Goal: Transaction & Acquisition: Purchase product/service

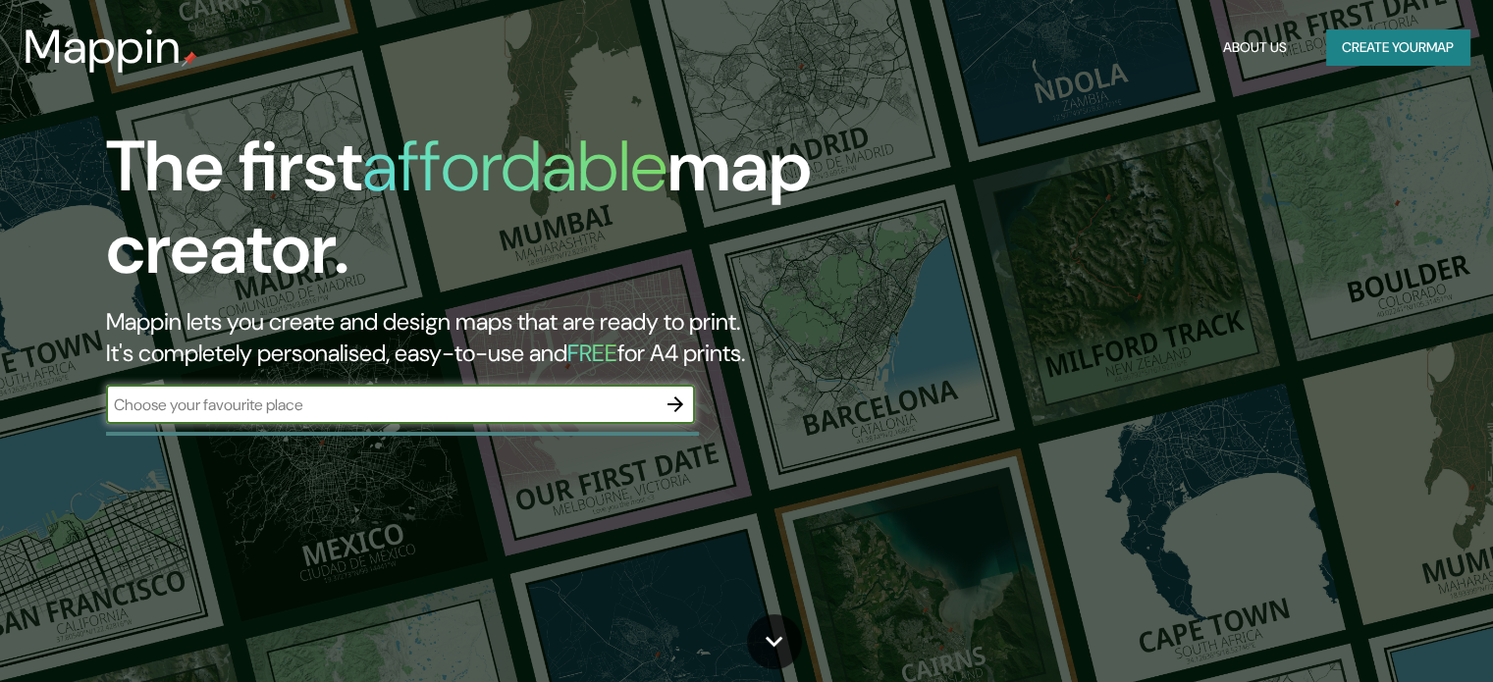
click at [426, 398] on input "text" at bounding box center [381, 405] width 550 height 23
type input "aeropuerto [GEOGRAPHIC_DATA]"
click at [671, 411] on icon "button" at bounding box center [675, 405] width 24 height 24
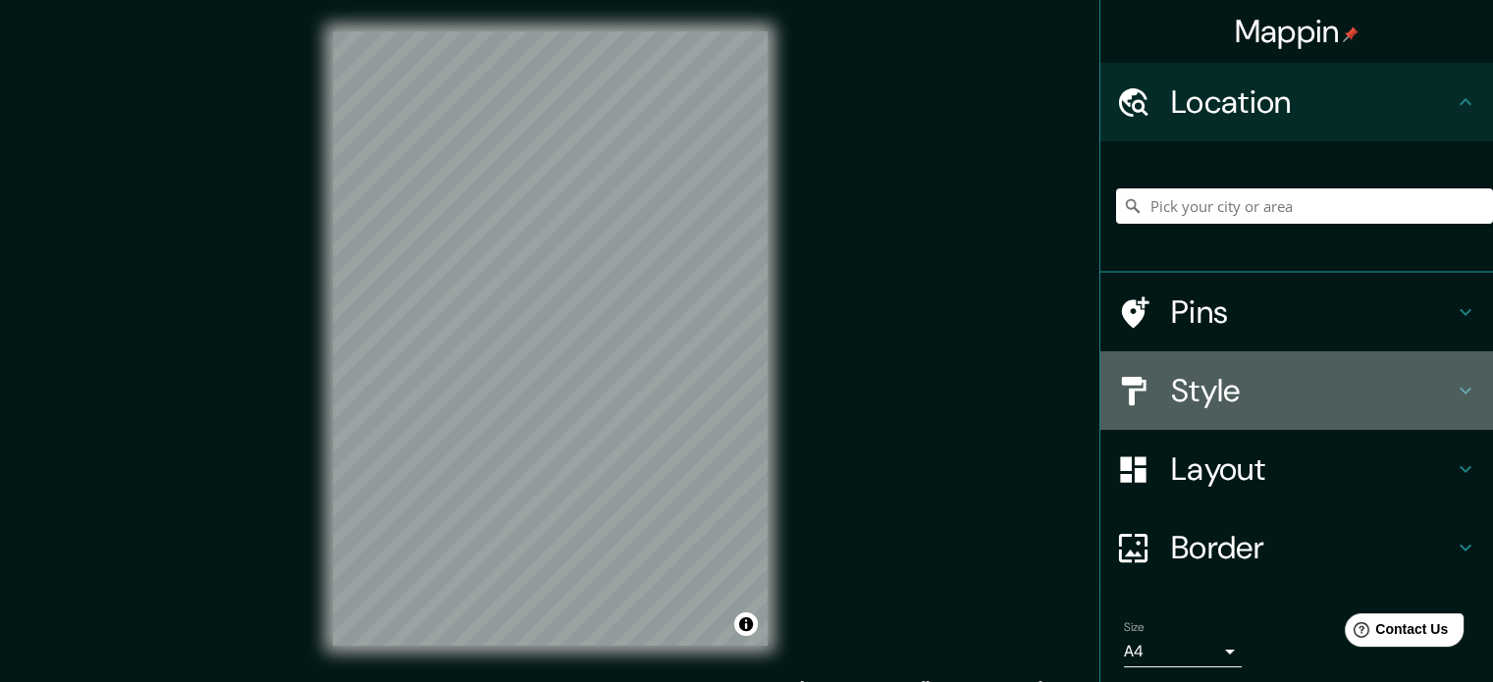
click at [1192, 390] on h4 "Style" at bounding box center [1312, 390] width 283 height 39
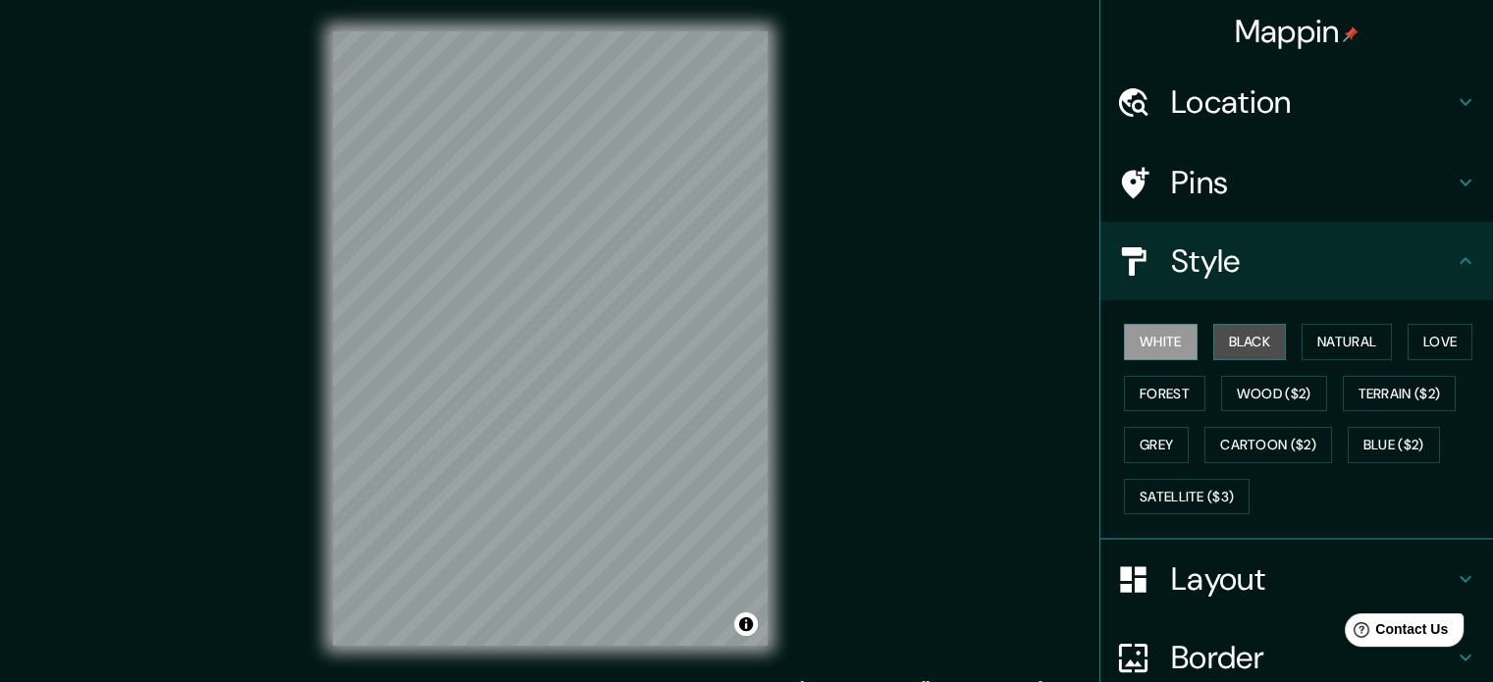
click at [1244, 332] on button "Black" at bounding box center [1250, 342] width 74 height 36
click at [1134, 357] on button "White" at bounding box center [1161, 342] width 74 height 36
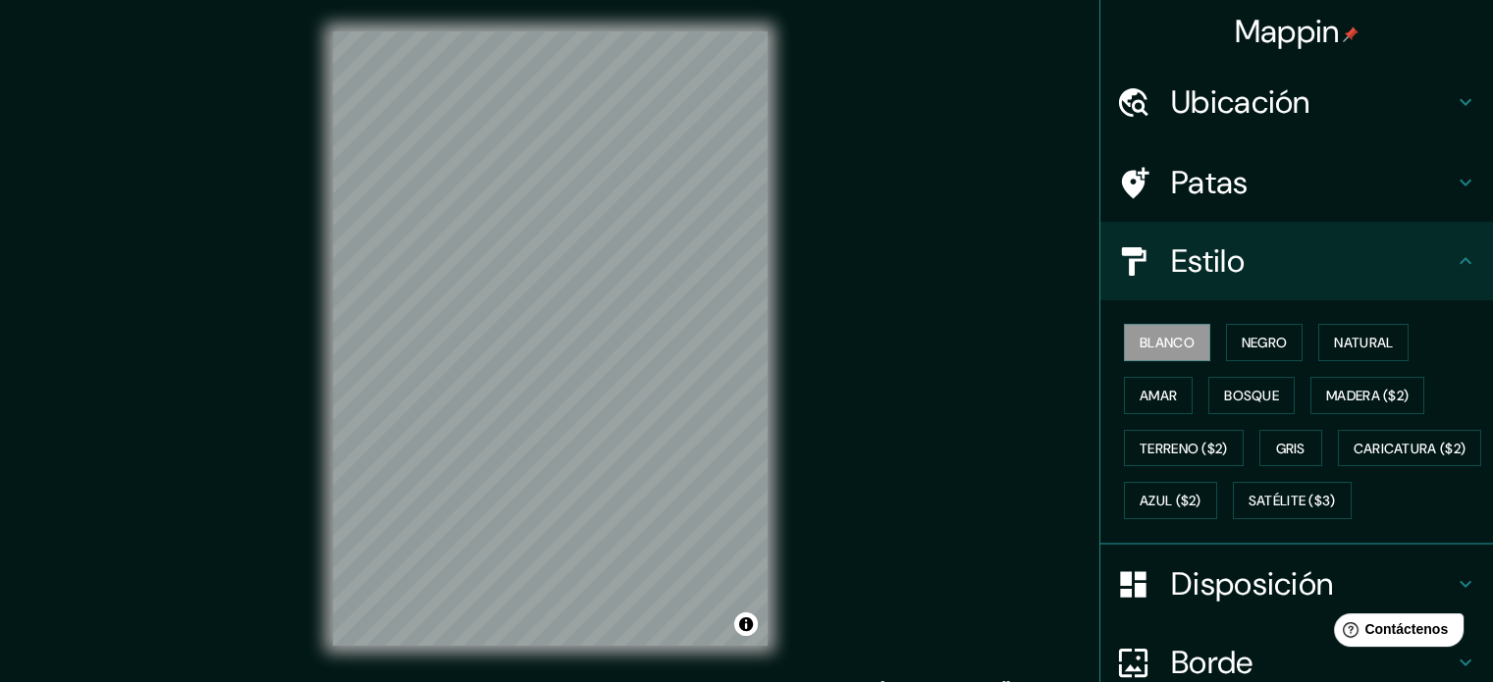
click at [1419, 250] on h4 "Estilo" at bounding box center [1312, 260] width 283 height 39
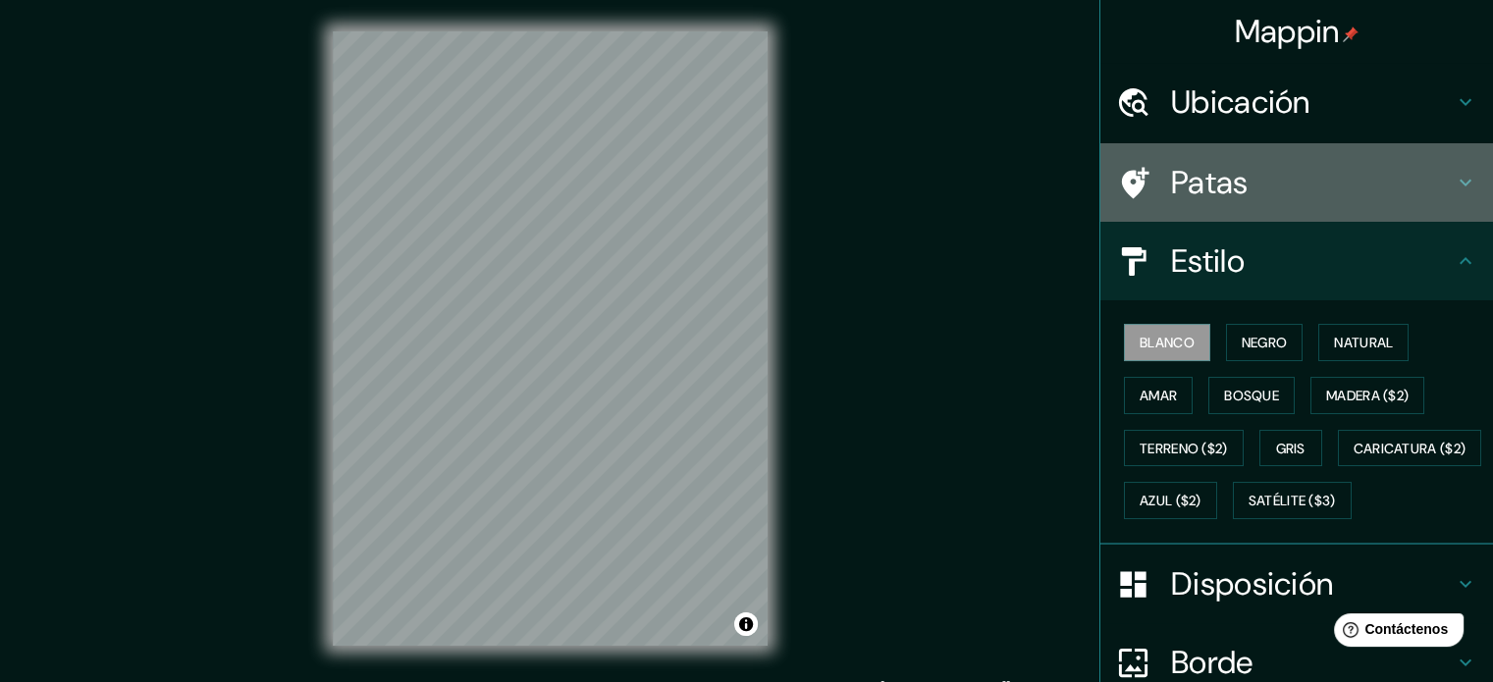
click at [1390, 172] on h4 "Patas" at bounding box center [1312, 182] width 283 height 39
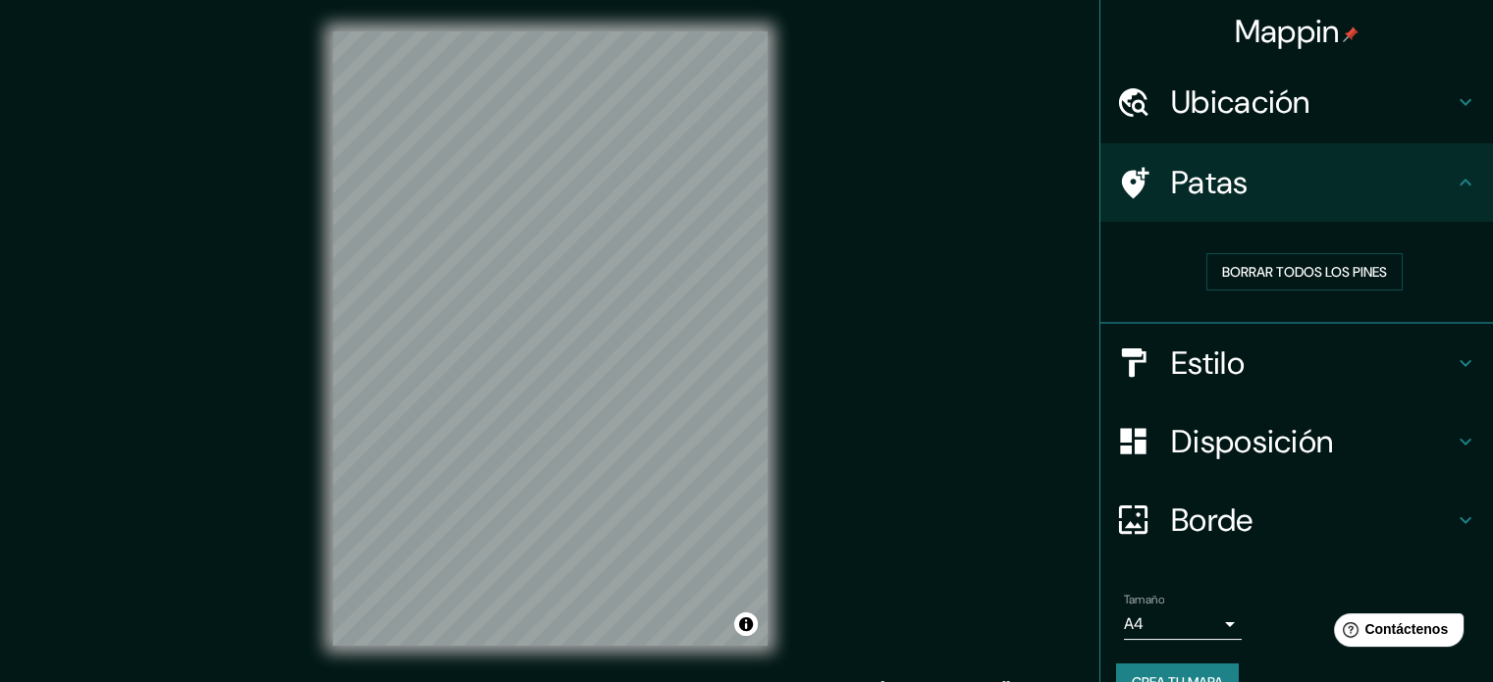
click at [1399, 176] on h4 "Patas" at bounding box center [1312, 182] width 283 height 39
click at [1412, 108] on h4 "Ubicación" at bounding box center [1312, 101] width 283 height 39
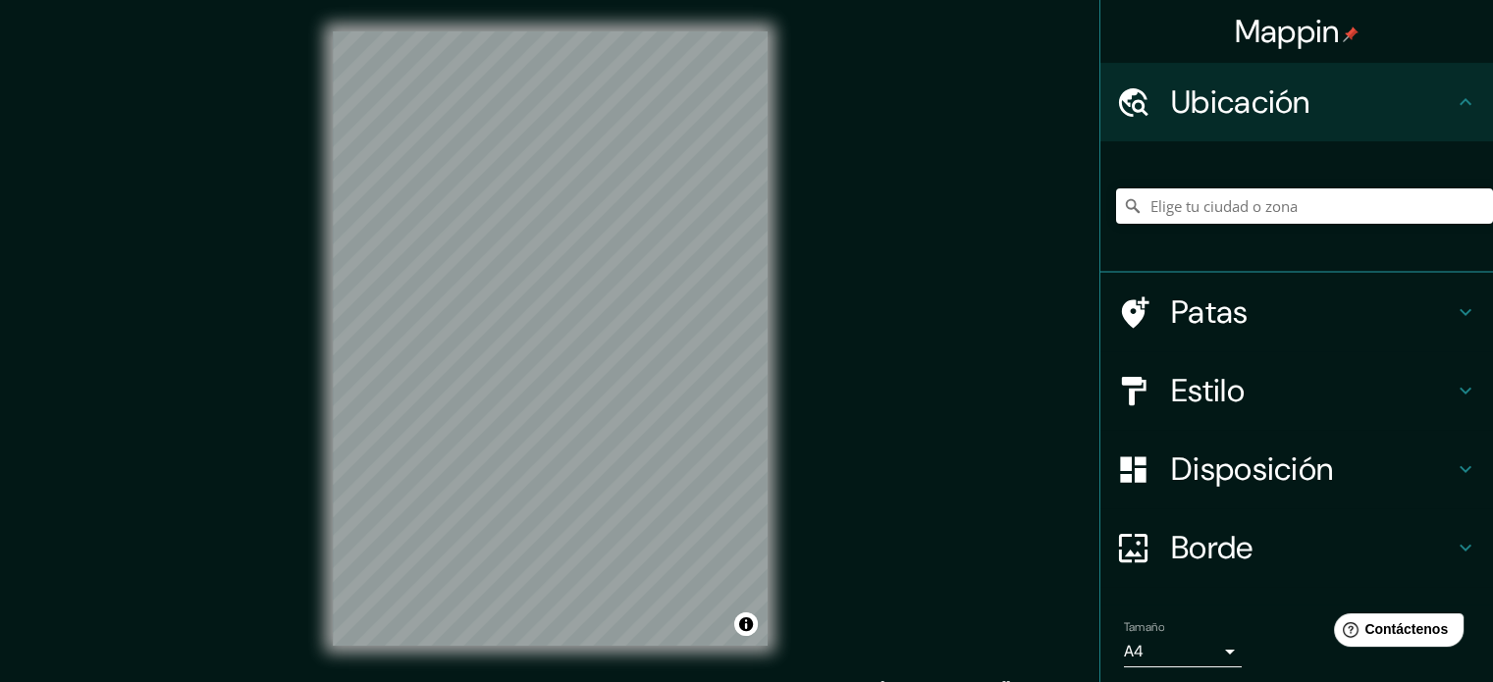
click at [1412, 108] on h4 "Ubicación" at bounding box center [1312, 101] width 283 height 39
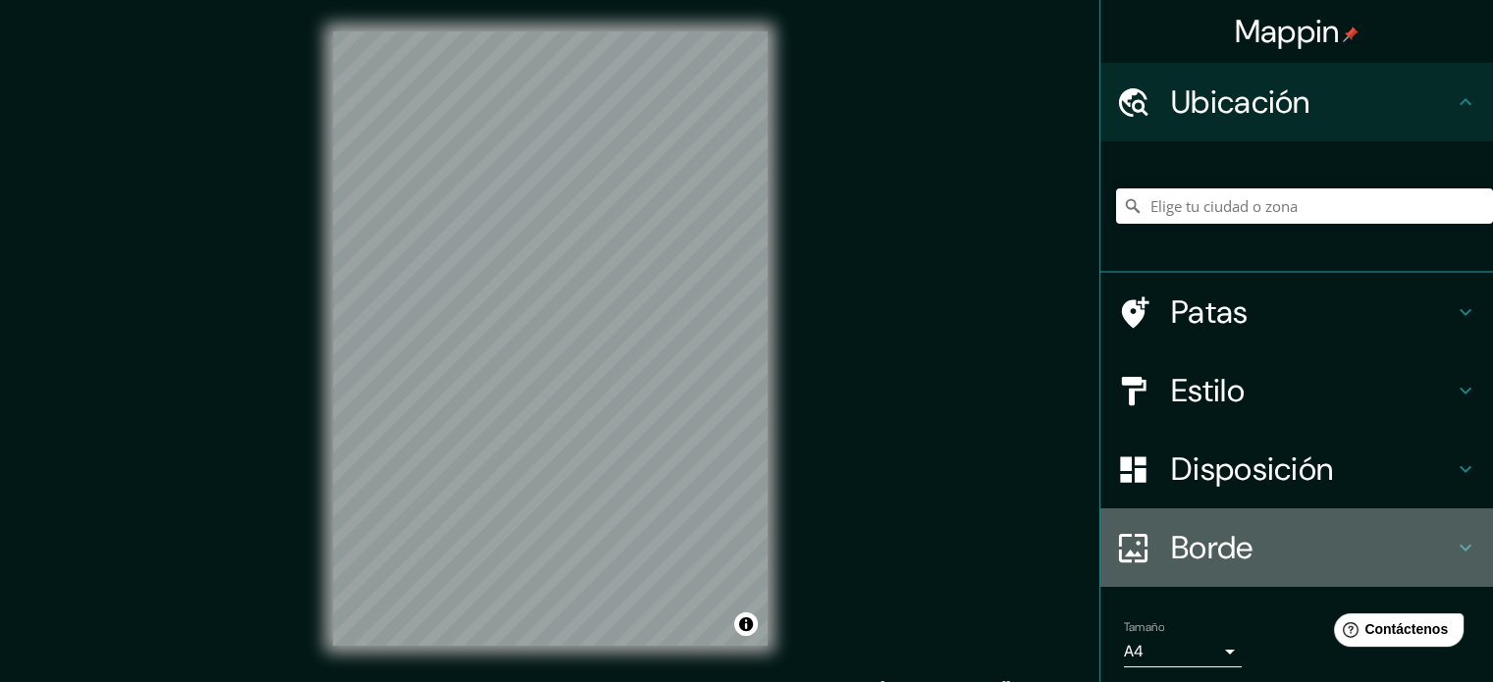
click at [1253, 529] on h4 "Borde" at bounding box center [1312, 547] width 283 height 39
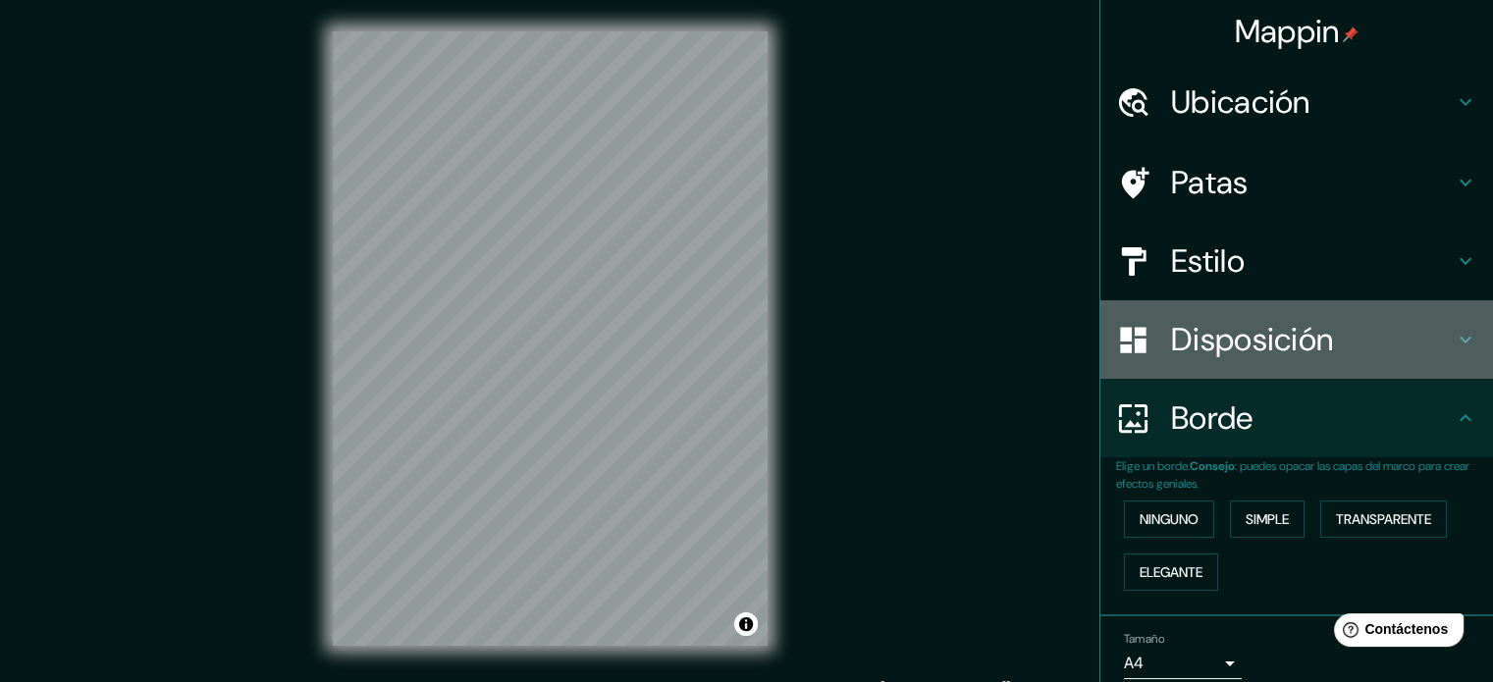
click at [1280, 345] on font "Disposición" at bounding box center [1252, 339] width 162 height 41
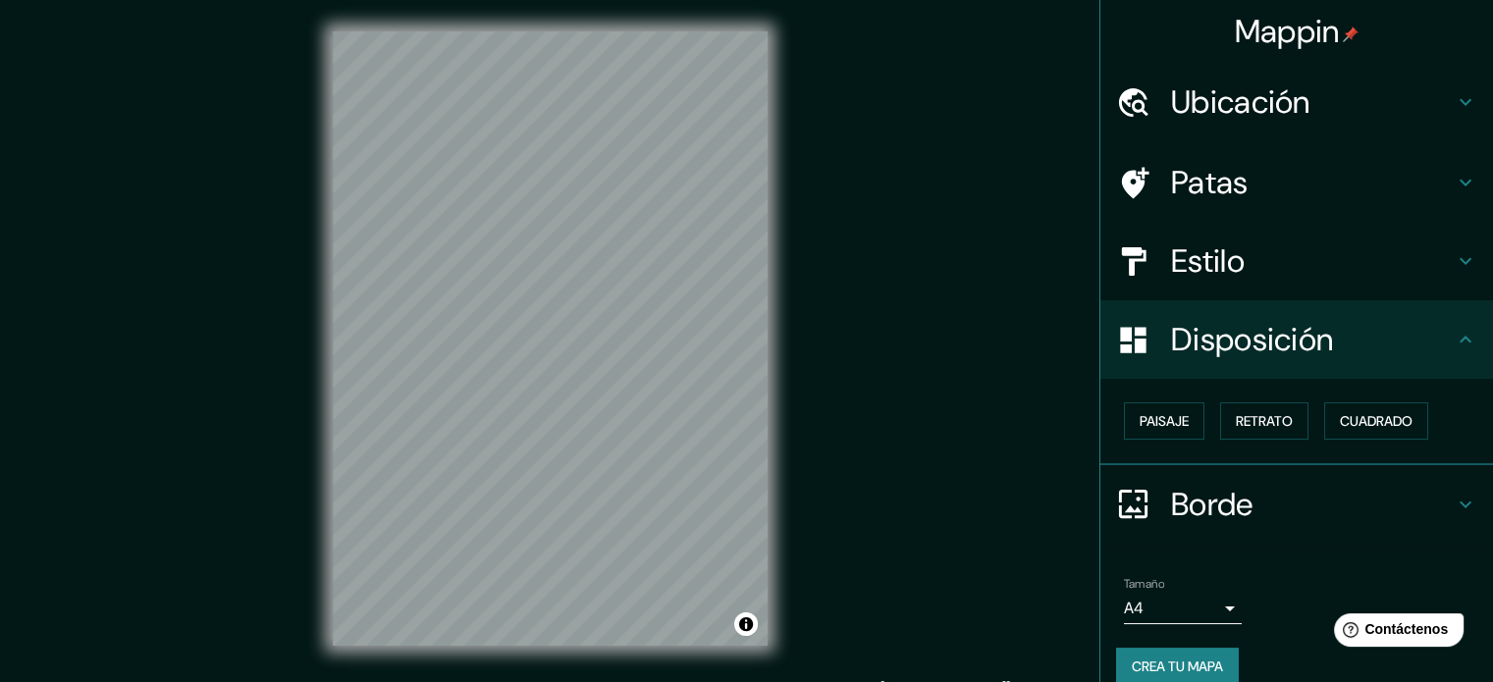
click at [1100, 415] on div "Paisaje Retrato Cuadrado" at bounding box center [1296, 422] width 393 height 86
click at [1139, 412] on font "Paisaje" at bounding box center [1163, 421] width 49 height 18
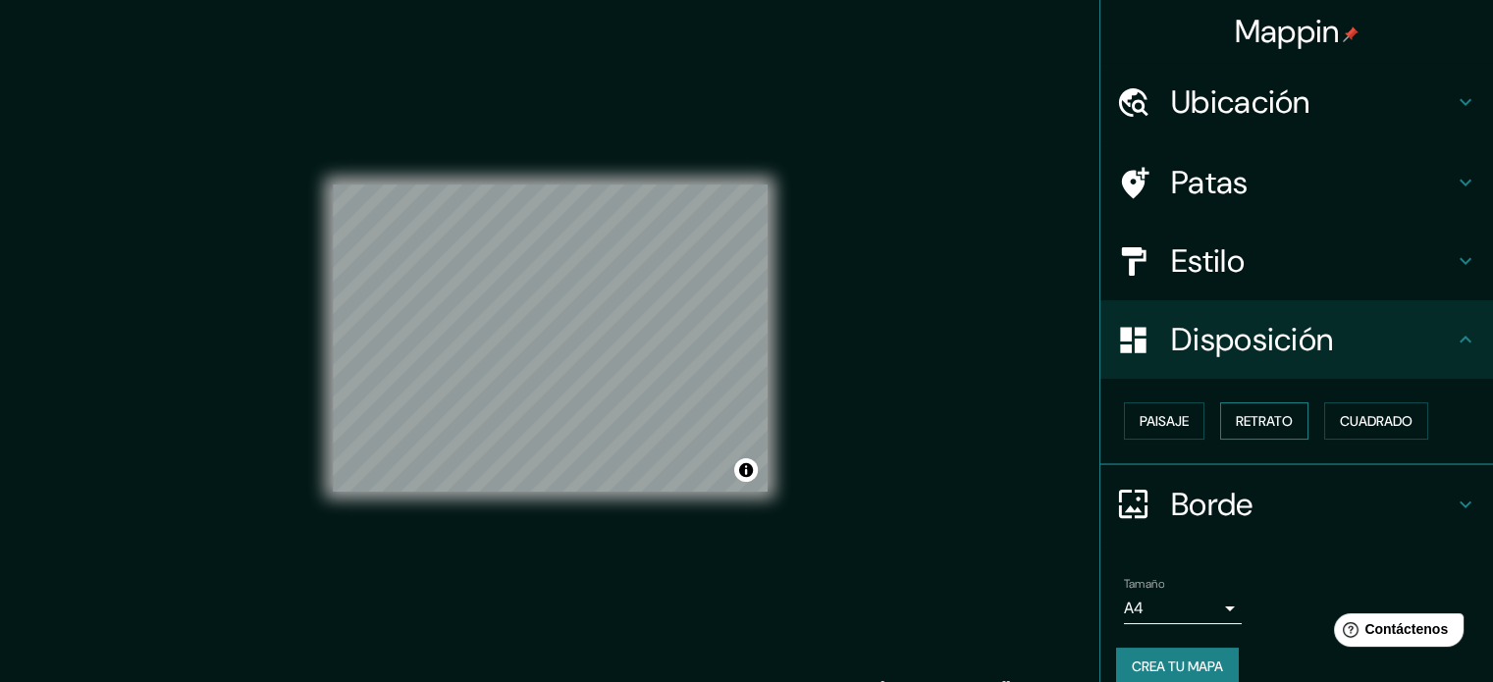
click at [1236, 426] on font "Retrato" at bounding box center [1264, 421] width 57 height 18
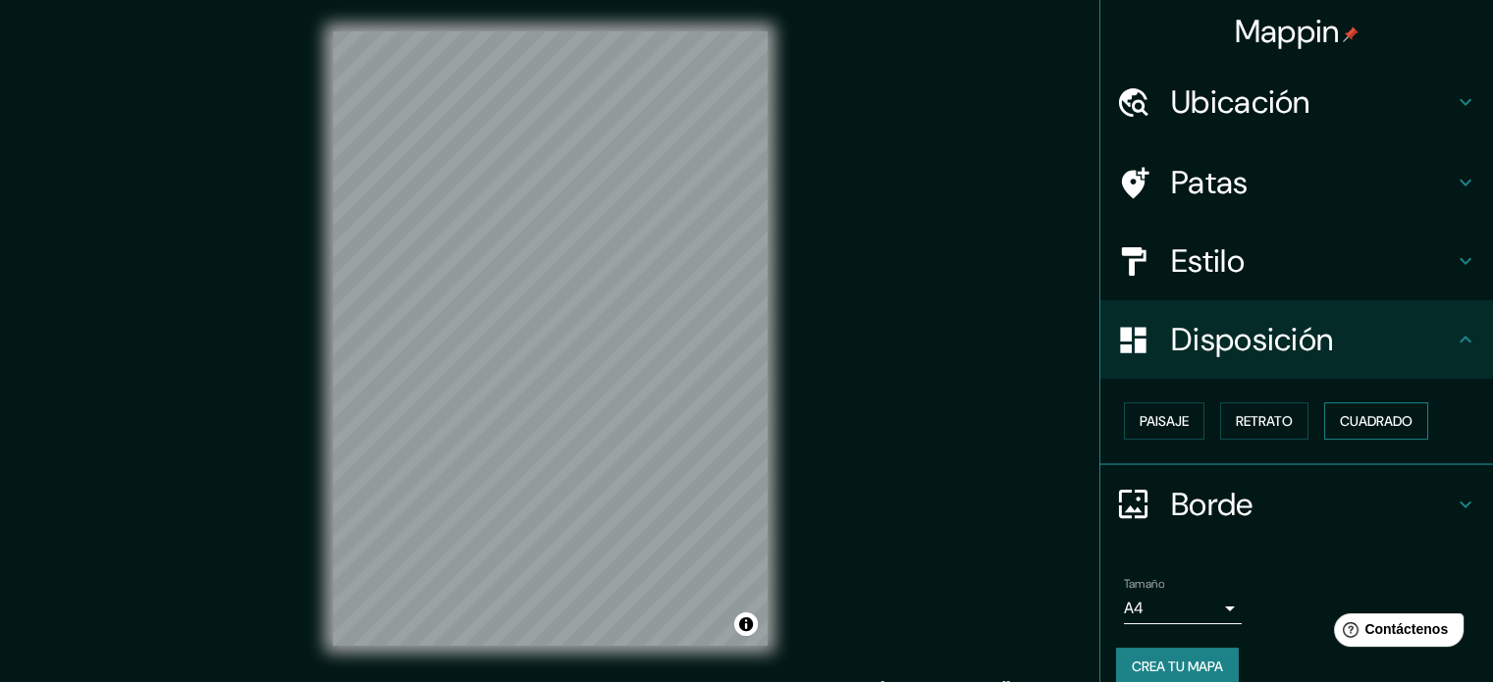
click at [1360, 426] on font "Cuadrado" at bounding box center [1376, 421] width 73 height 18
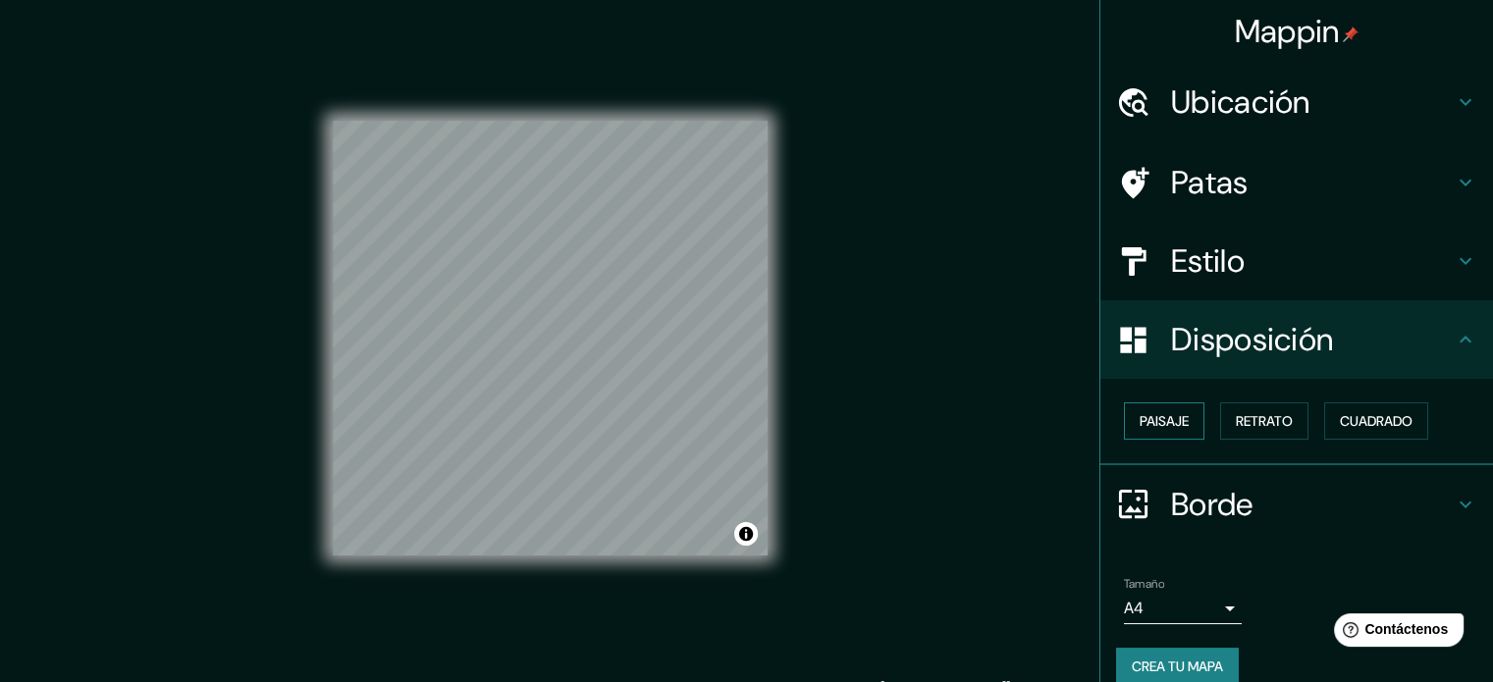
click at [1155, 414] on font "Paisaje" at bounding box center [1163, 421] width 49 height 18
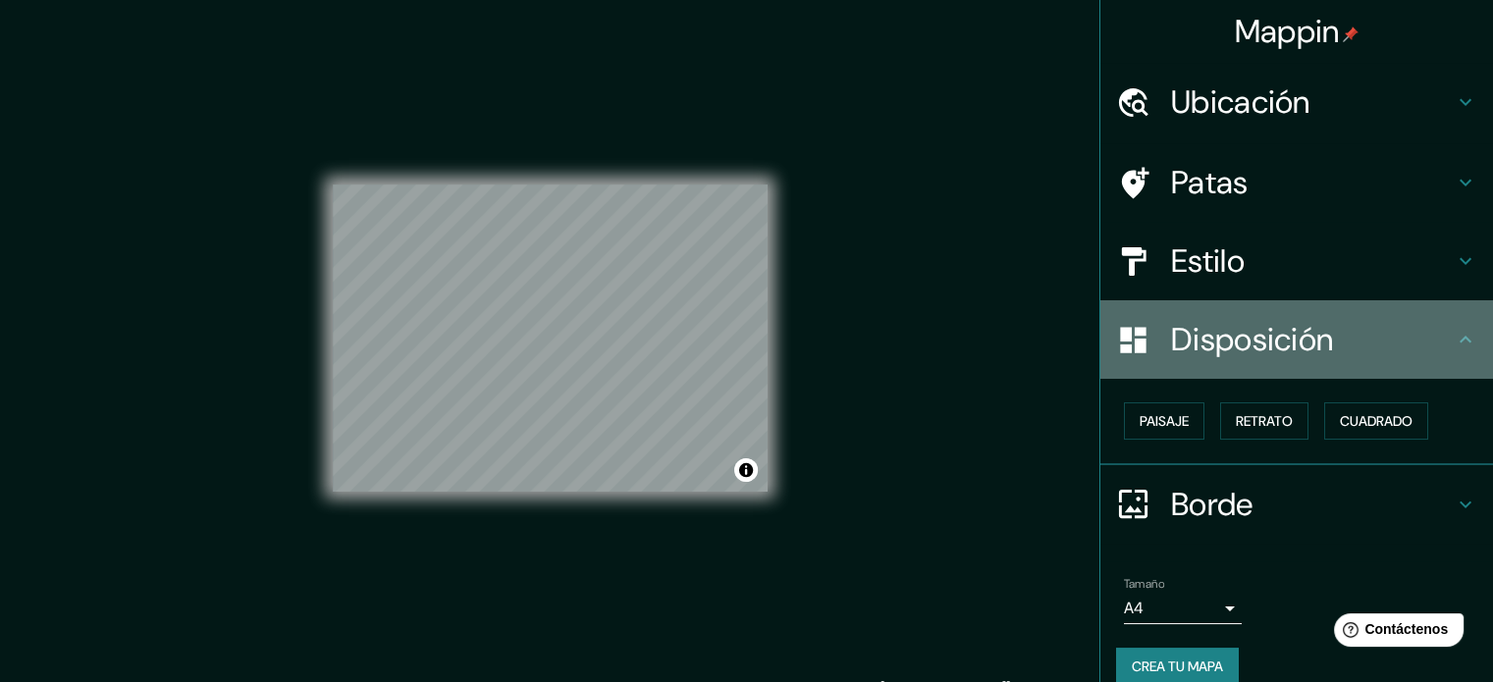
click at [1258, 355] on font "Disposición" at bounding box center [1252, 339] width 162 height 41
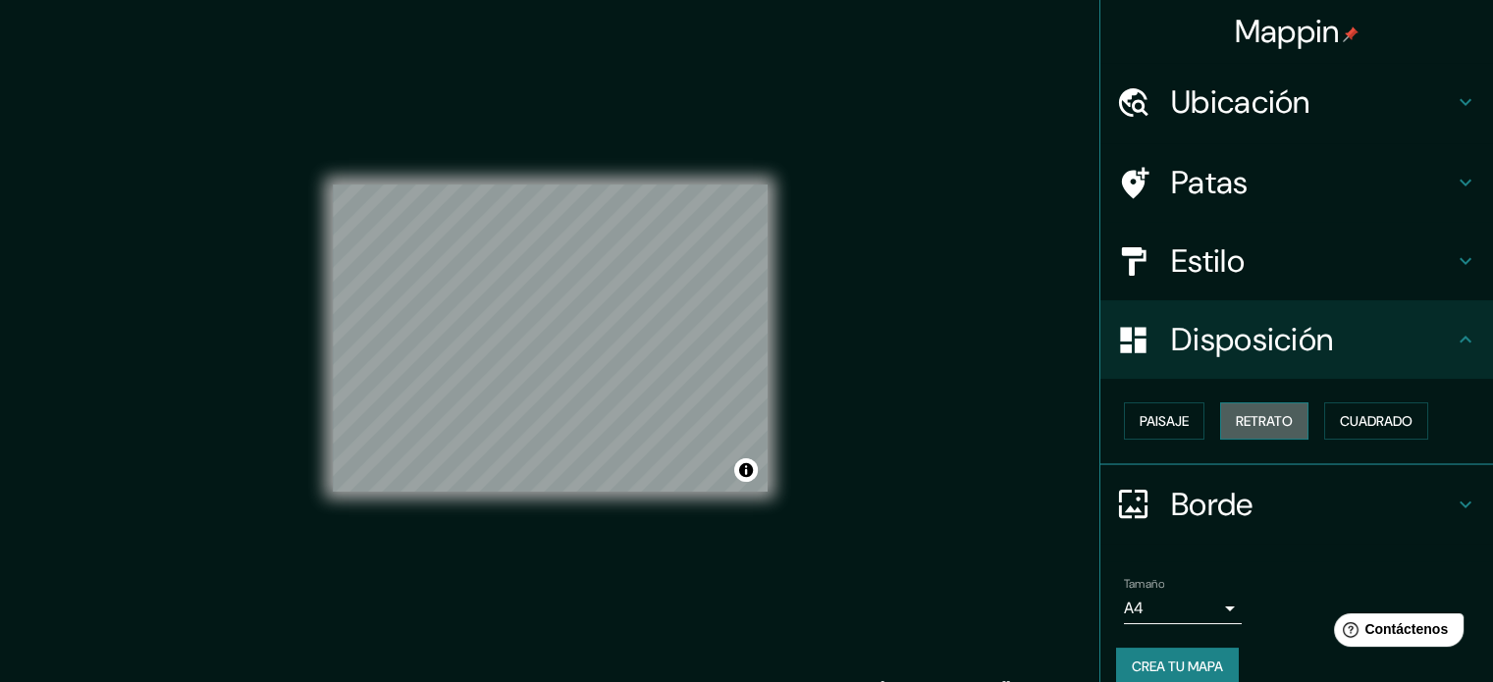
click at [1267, 416] on font "Retrato" at bounding box center [1264, 421] width 57 height 18
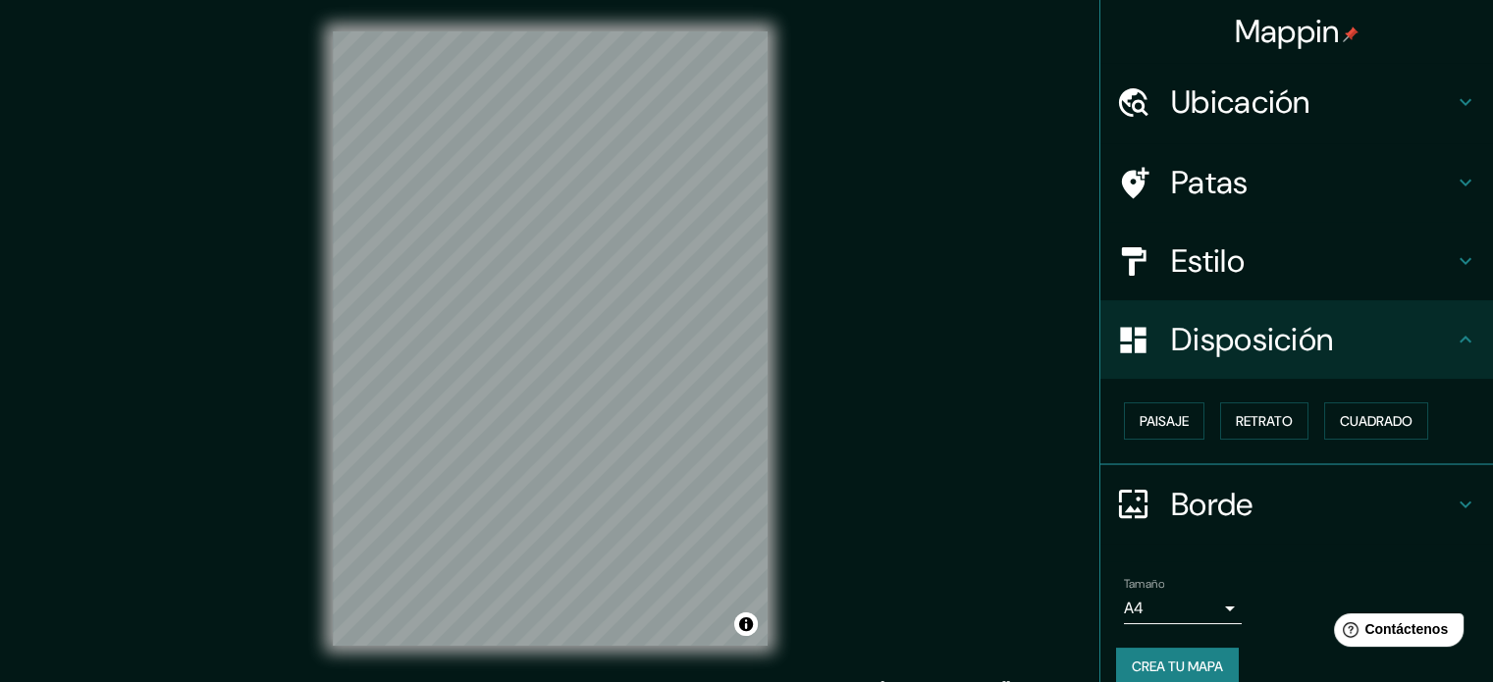
click at [1196, 501] on font "Borde" at bounding box center [1212, 504] width 82 height 41
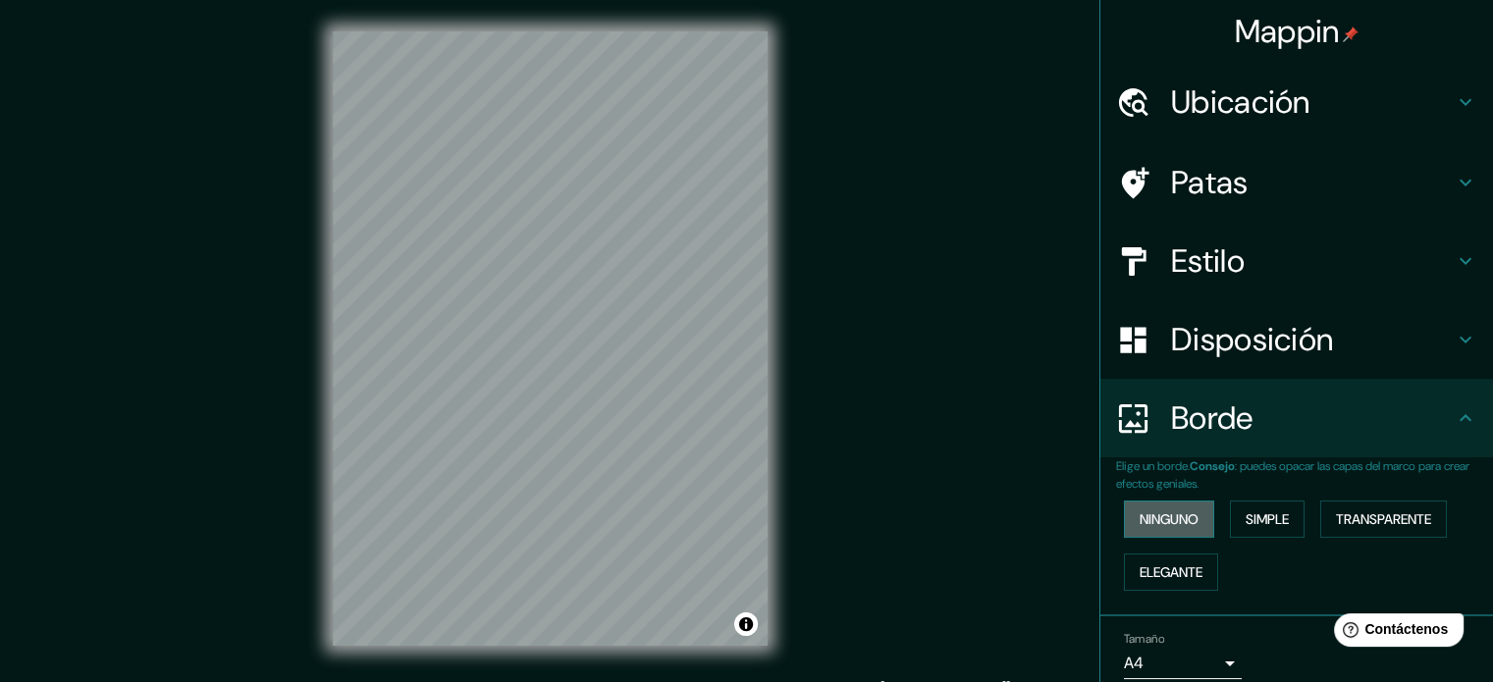
click at [1158, 510] on font "Ninguno" at bounding box center [1168, 519] width 59 height 18
click at [1230, 513] on button "Simple" at bounding box center [1267, 518] width 75 height 37
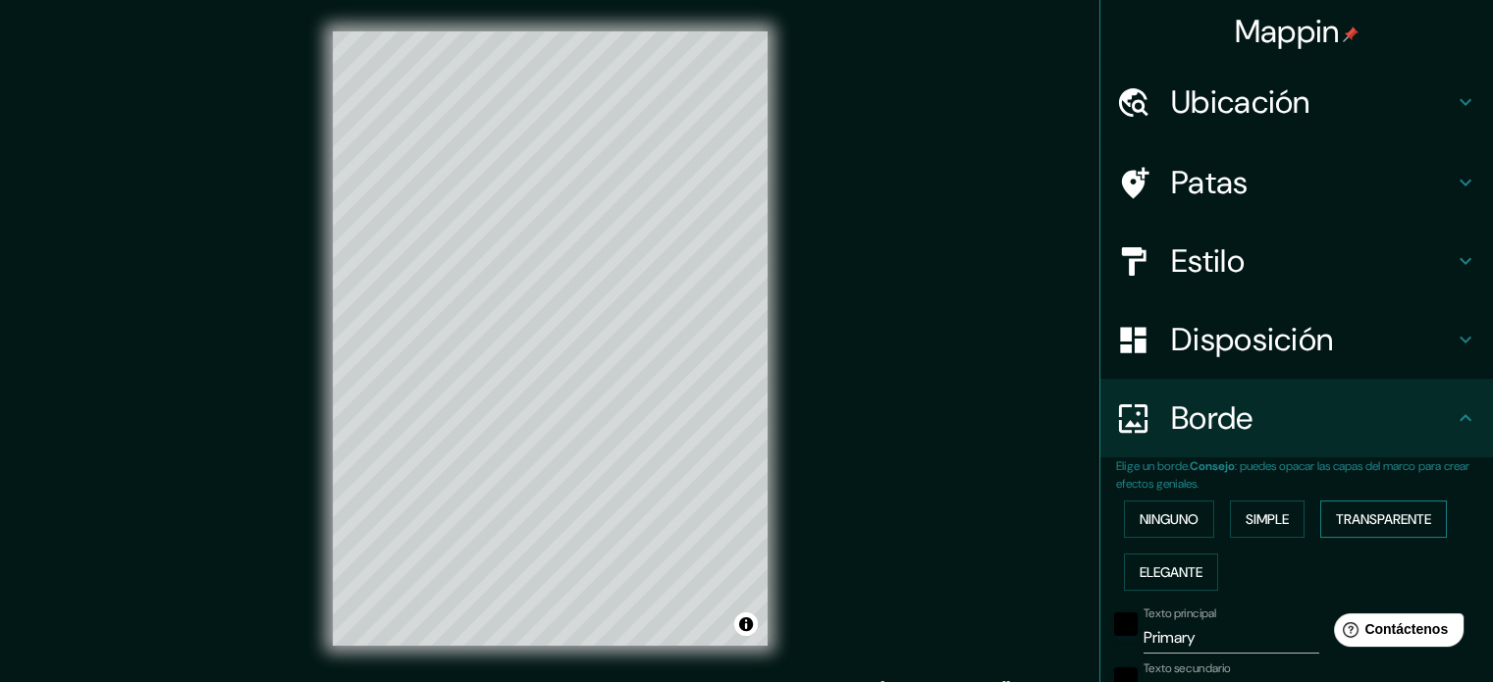
click at [1348, 530] on font "Transparente" at bounding box center [1383, 519] width 95 height 26
click at [1157, 571] on font "Elegante" at bounding box center [1170, 572] width 63 height 18
click at [1172, 513] on font "Ninguno" at bounding box center [1168, 519] width 59 height 18
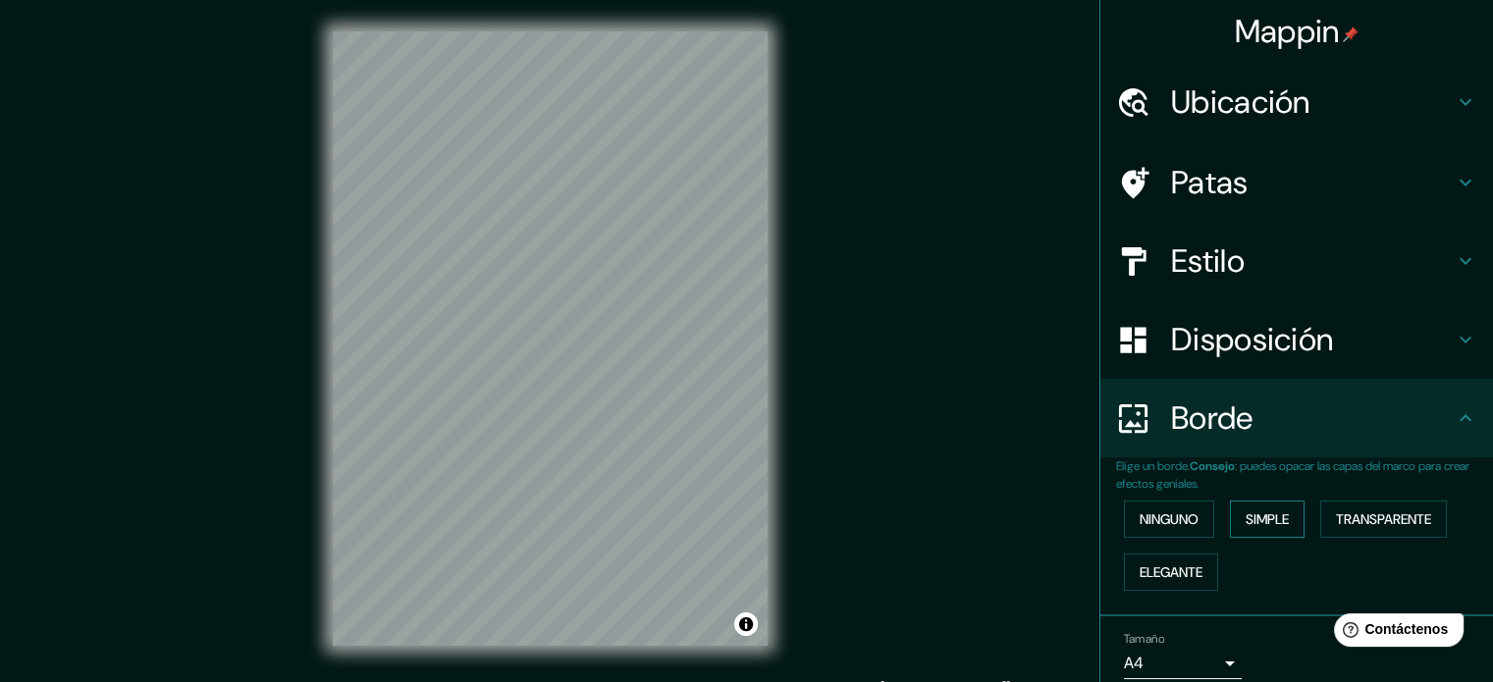
scroll to position [79, 0]
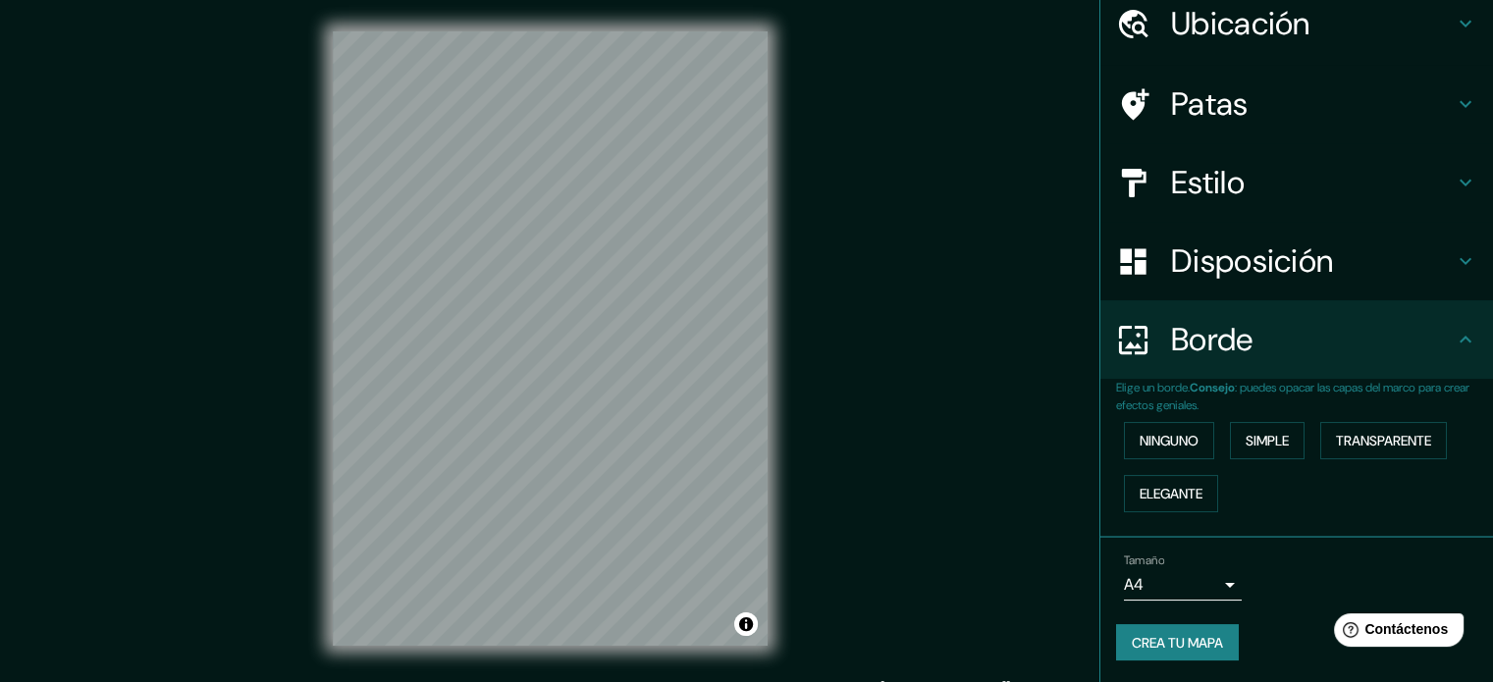
click at [1386, 364] on div "Borde" at bounding box center [1296, 339] width 393 height 79
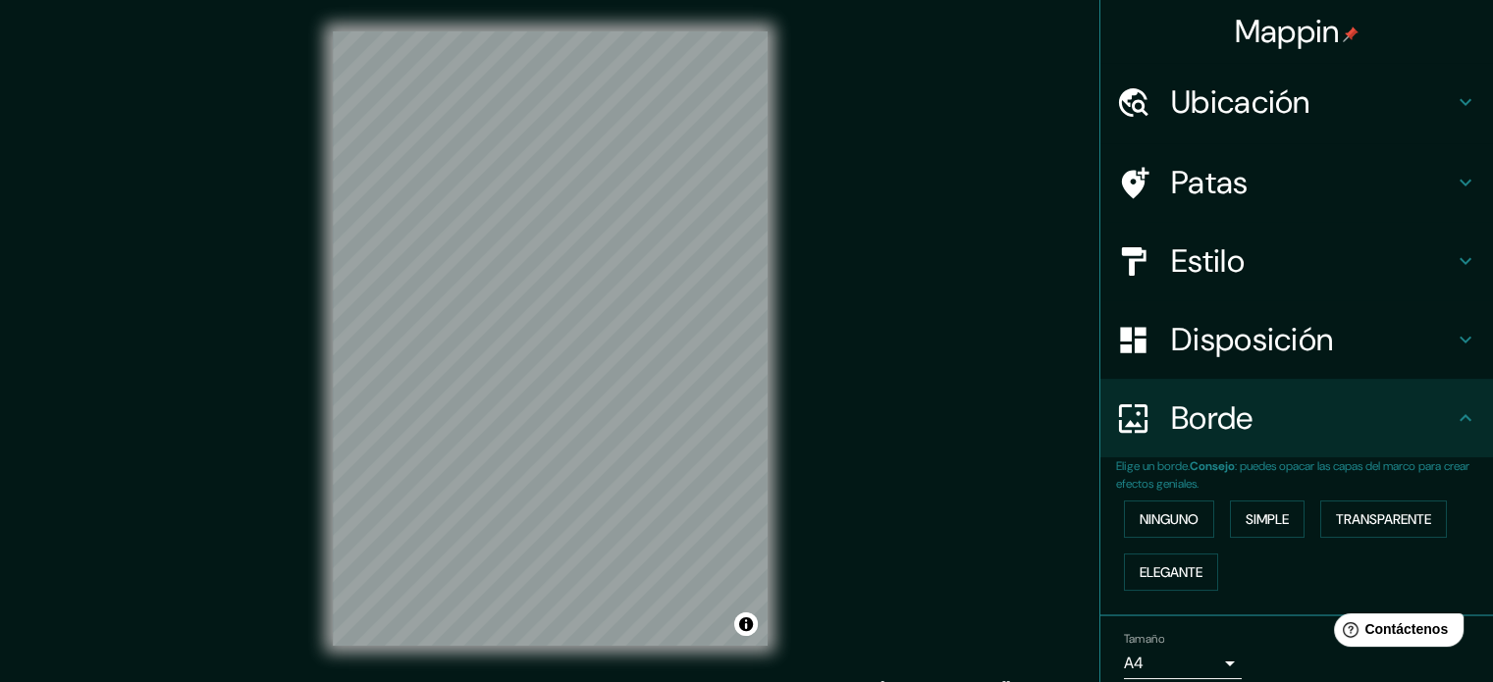
click at [1278, 237] on div "Estilo" at bounding box center [1296, 261] width 393 height 79
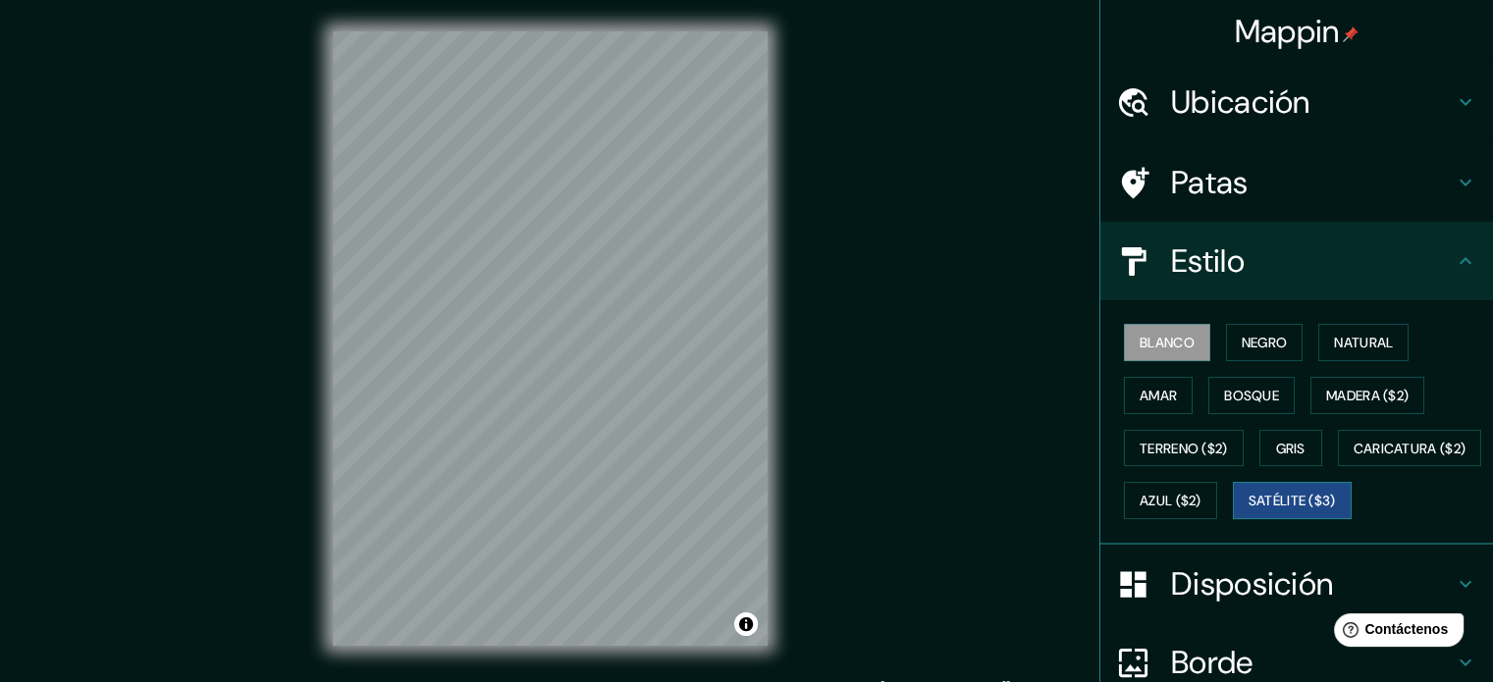
click at [1248, 510] on font "Satélite ($3)" at bounding box center [1291, 502] width 87 height 18
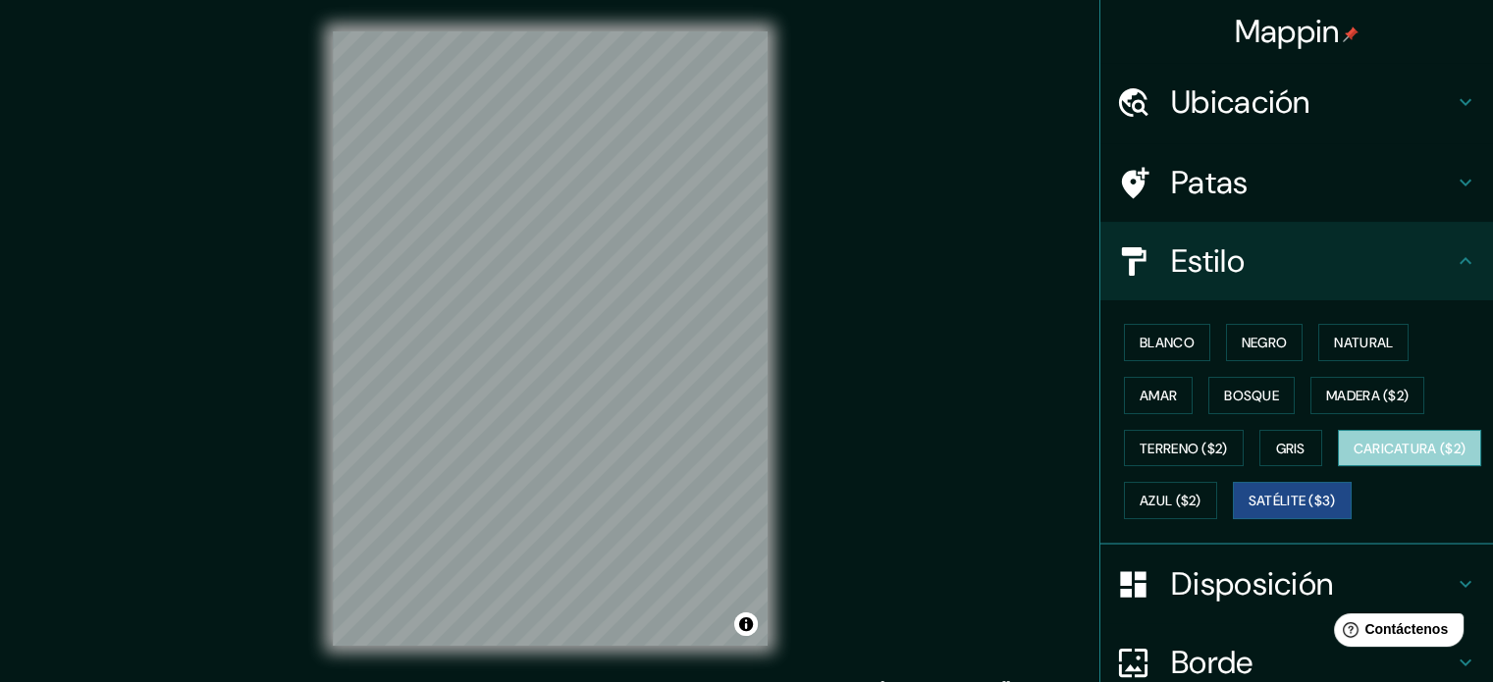
click at [1353, 457] on font "Caricatura ($2)" at bounding box center [1409, 449] width 113 height 18
click at [1248, 510] on font "Satélite ($3)" at bounding box center [1291, 502] width 87 height 18
click at [1268, 113] on font "Ubicación" at bounding box center [1240, 101] width 139 height 41
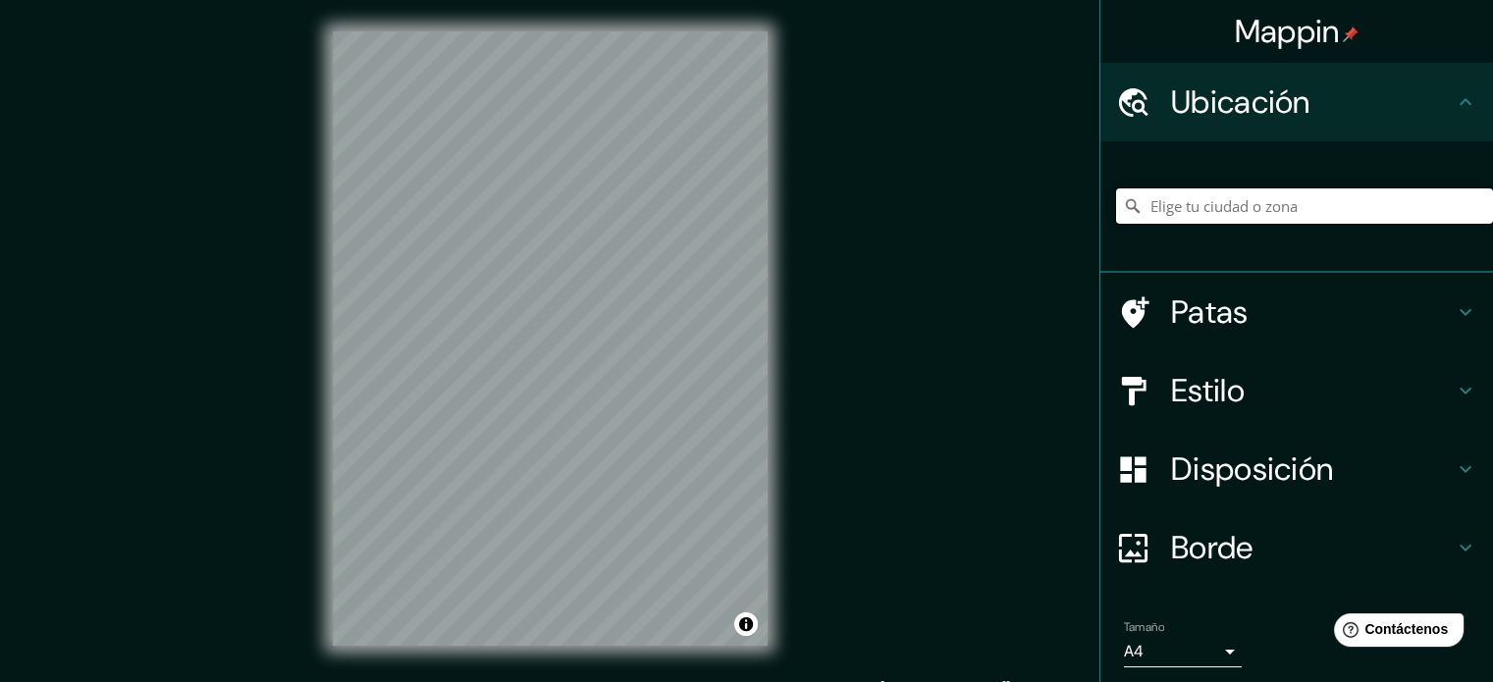
click at [1274, 201] on input "Elige tu ciudad o zona" at bounding box center [1304, 205] width 377 height 35
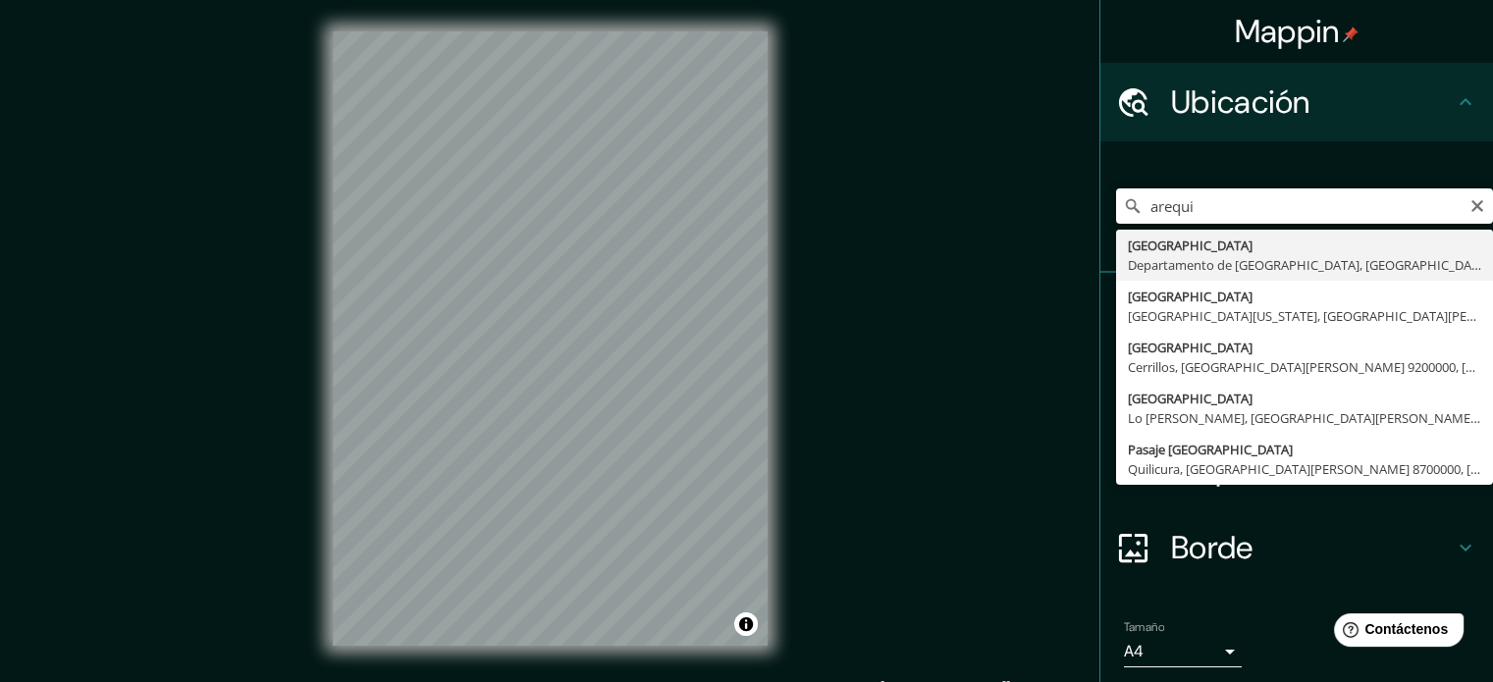
type input "[GEOGRAPHIC_DATA], [GEOGRAPHIC_DATA], [GEOGRAPHIC_DATA]"
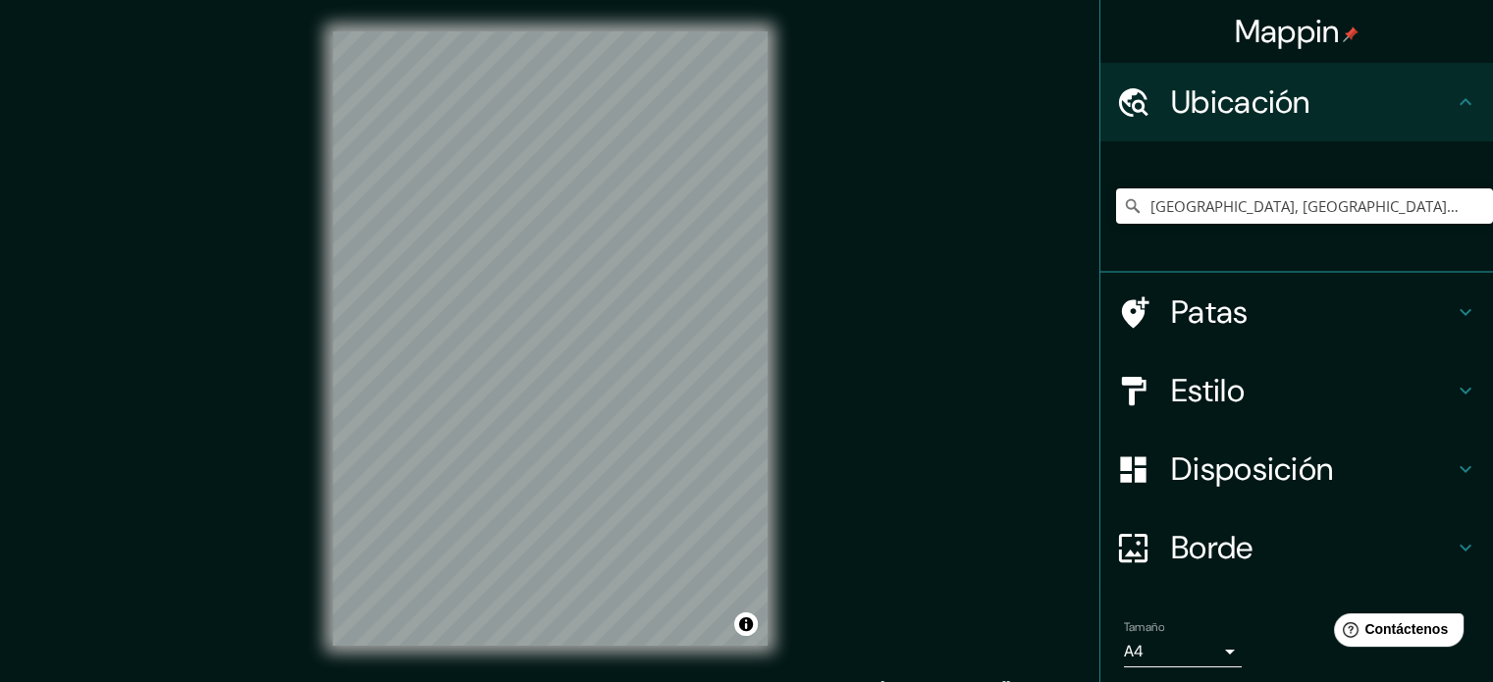
click at [1427, 102] on h4 "Ubicación" at bounding box center [1312, 101] width 283 height 39
click at [1281, 394] on h4 "Estilo" at bounding box center [1312, 390] width 283 height 39
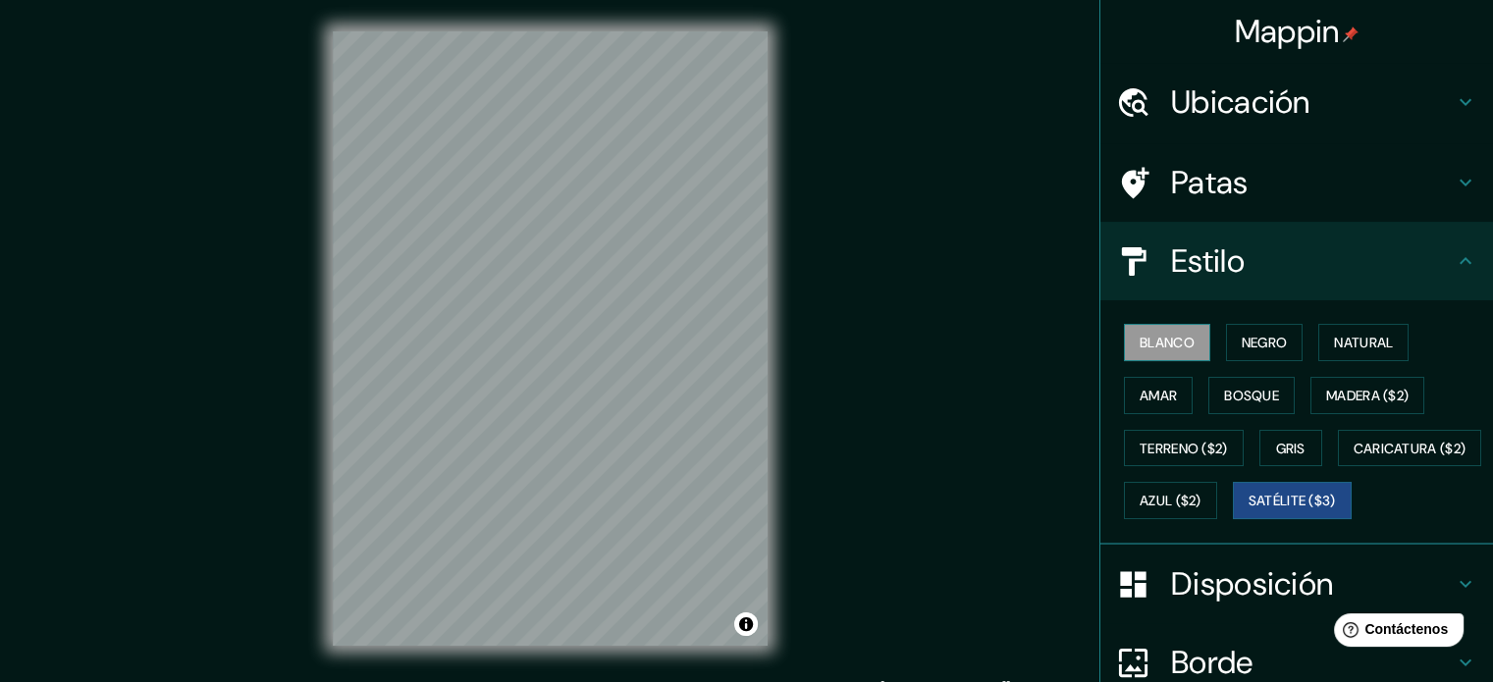
click at [1166, 334] on font "Blanco" at bounding box center [1166, 343] width 55 height 18
click at [1248, 513] on font "Satélite ($3)" at bounding box center [1291, 501] width 87 height 26
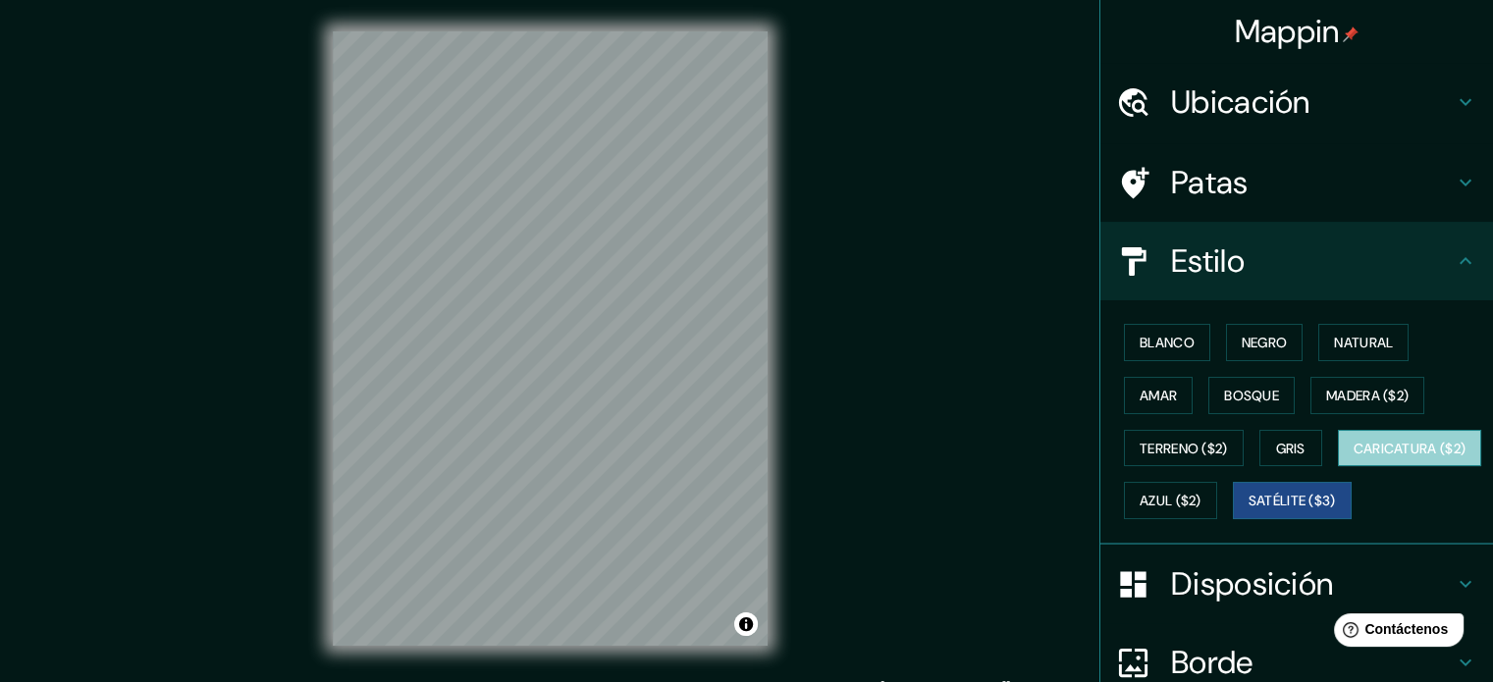
click at [1353, 461] on font "Caricatura ($2)" at bounding box center [1409, 449] width 113 height 26
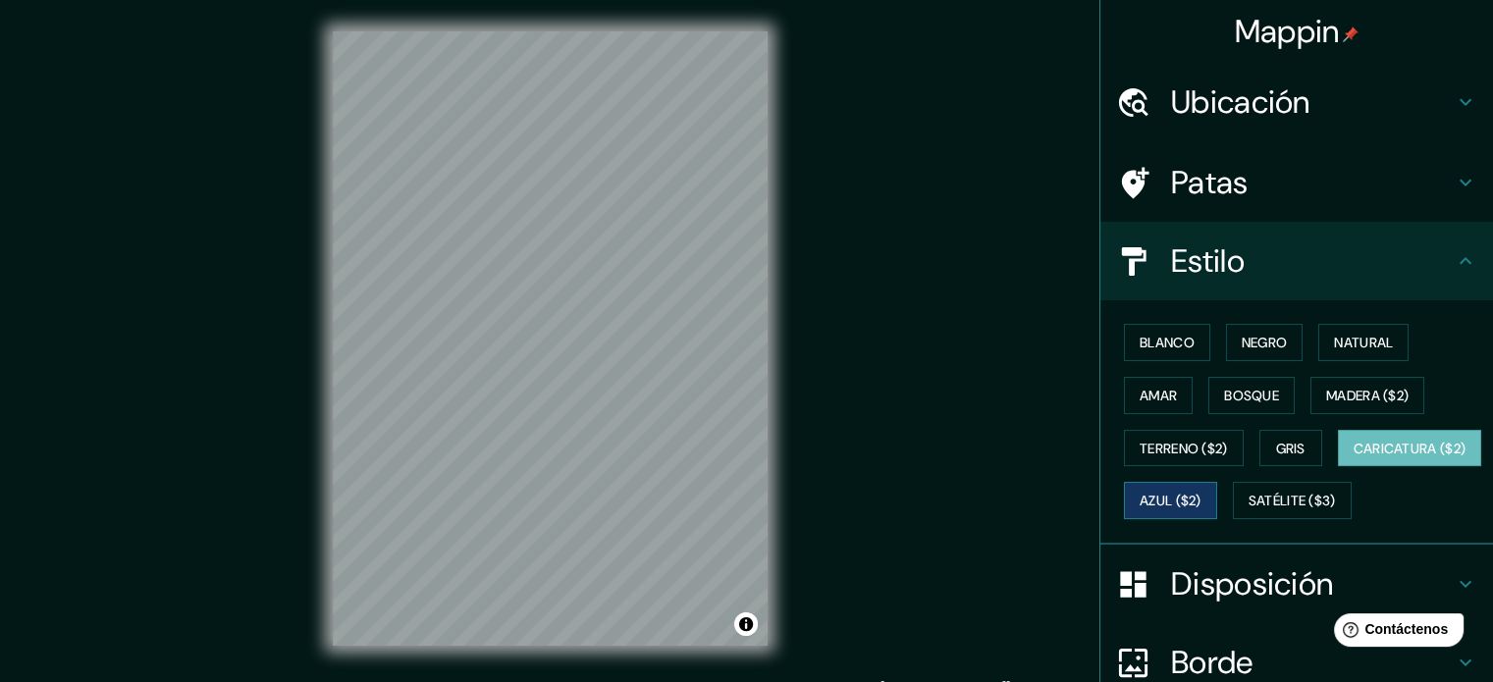
click at [1201, 499] on font "Azul ($2)" at bounding box center [1170, 502] width 62 height 18
click at [1276, 453] on font "Gris" at bounding box center [1290, 449] width 29 height 18
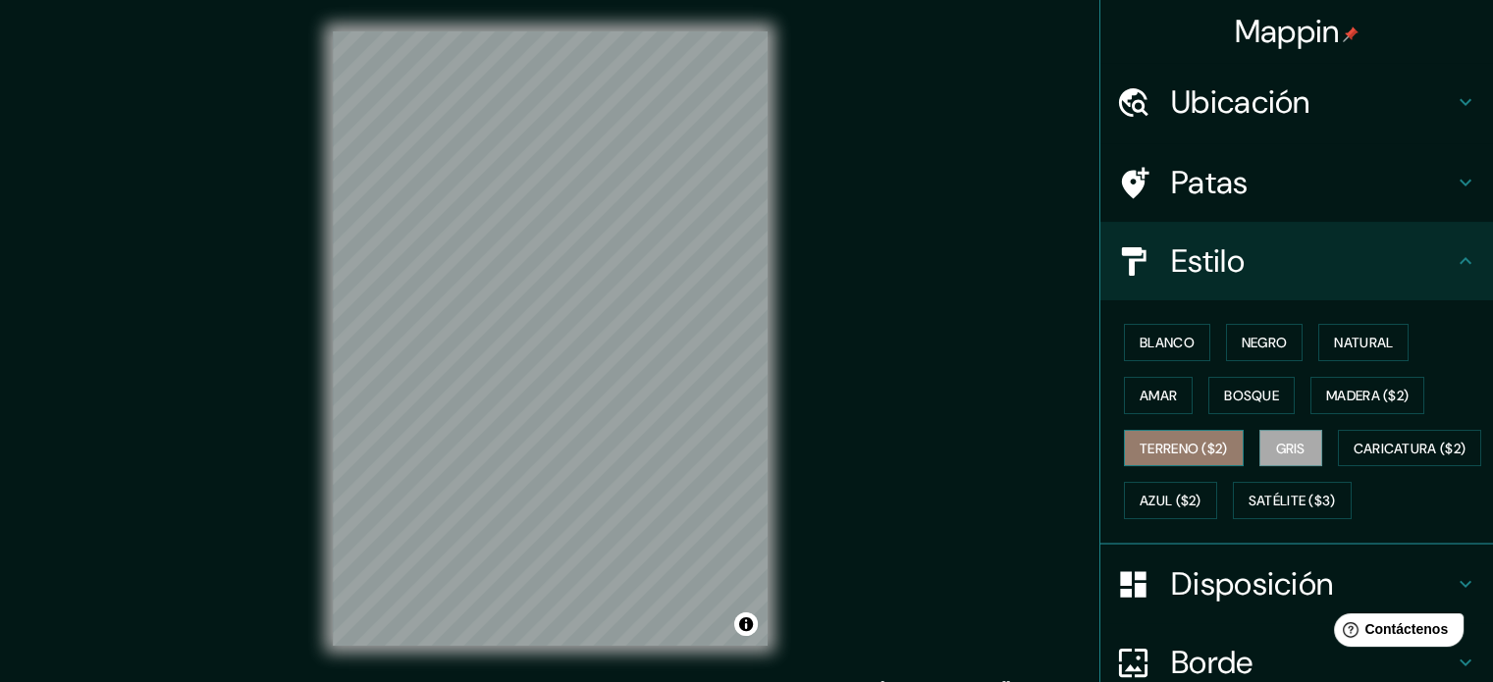
click at [1182, 447] on font "Terreno ($2)" at bounding box center [1183, 449] width 88 height 18
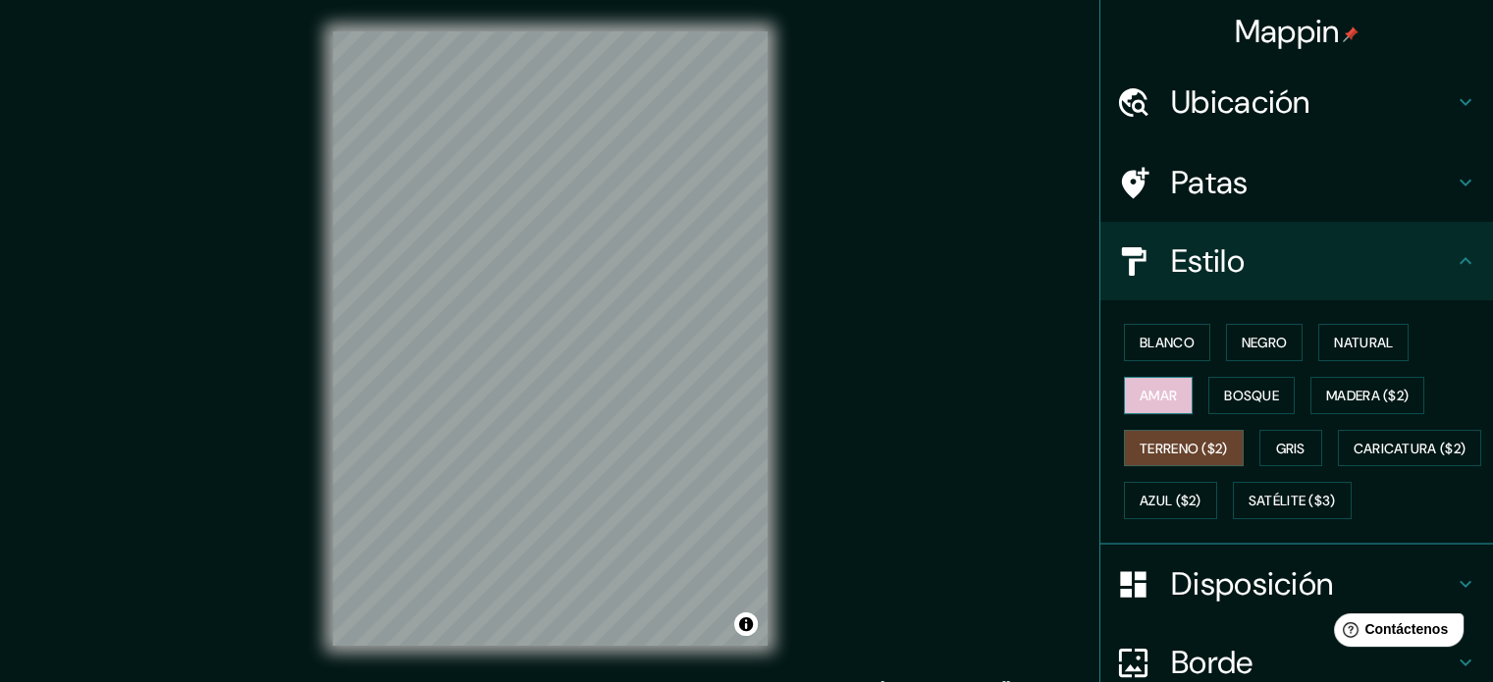
click at [1142, 400] on font "Amar" at bounding box center [1157, 396] width 37 height 18
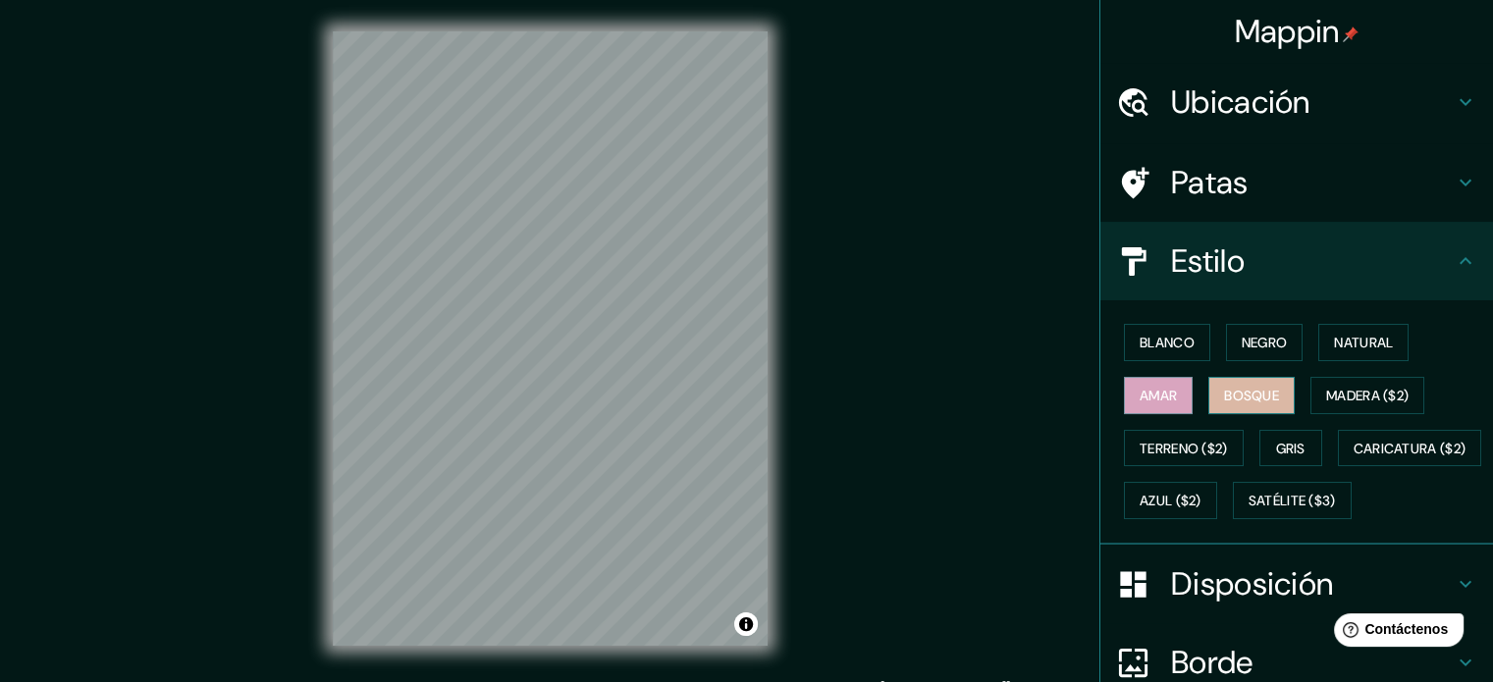
click at [1208, 401] on button "Bosque" at bounding box center [1251, 395] width 86 height 37
click at [1310, 387] on button "Madera ($2)" at bounding box center [1367, 395] width 114 height 37
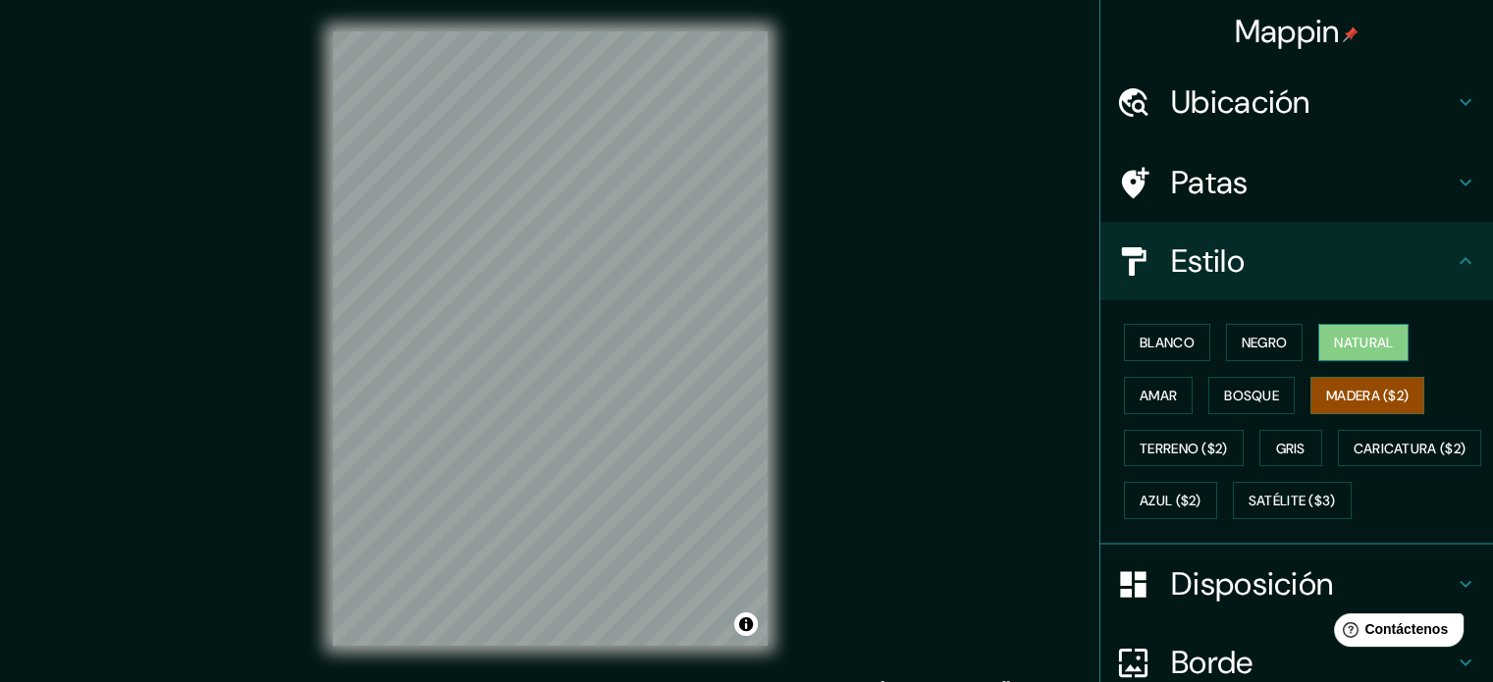
click at [1335, 341] on font "Natural" at bounding box center [1363, 343] width 59 height 18
click at [1257, 347] on font "Negro" at bounding box center [1264, 343] width 46 height 18
click at [1354, 337] on font "Natural" at bounding box center [1363, 343] width 59 height 18
click at [1160, 342] on font "Blanco" at bounding box center [1166, 343] width 55 height 18
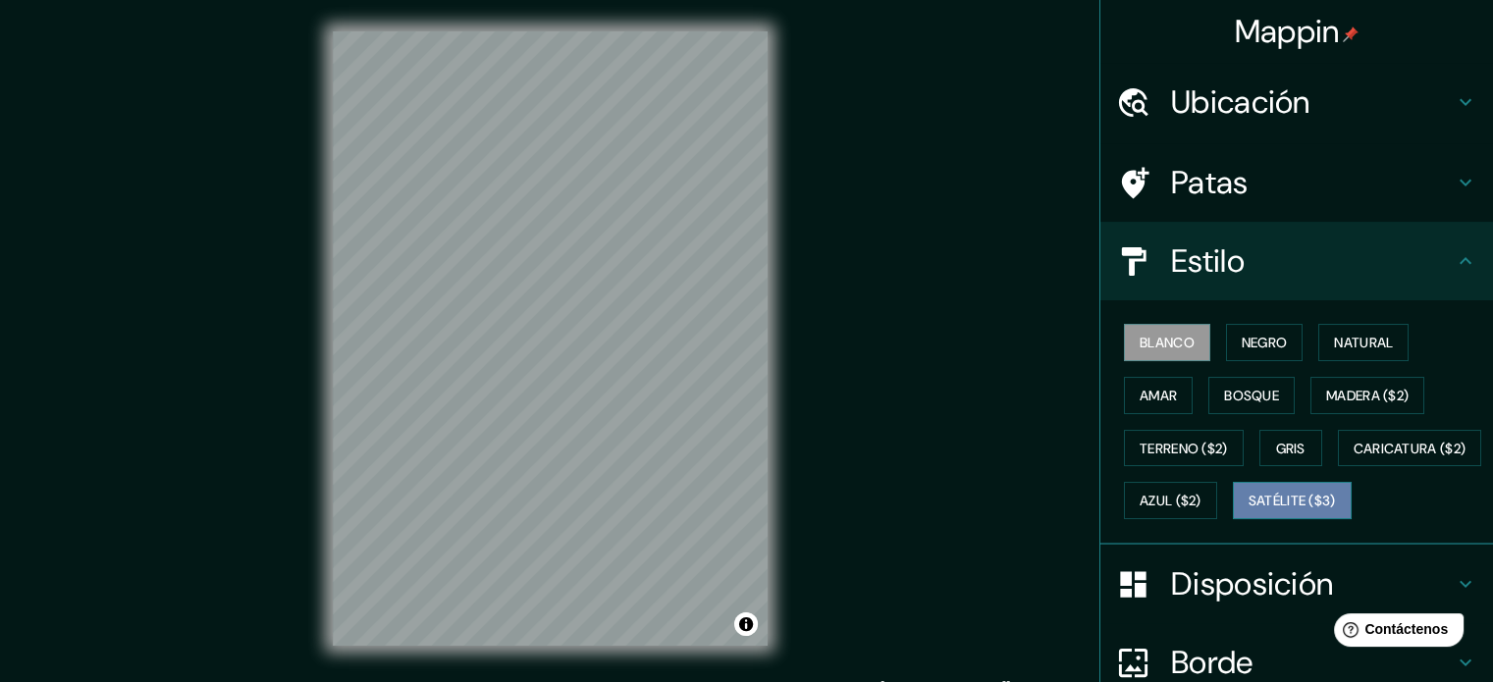
click at [1248, 510] on font "Satélite ($3)" at bounding box center [1291, 502] width 87 height 18
click at [1174, 330] on font "Blanco" at bounding box center [1166, 343] width 55 height 26
click at [1233, 519] on button "Satélite ($3)" at bounding box center [1292, 500] width 119 height 37
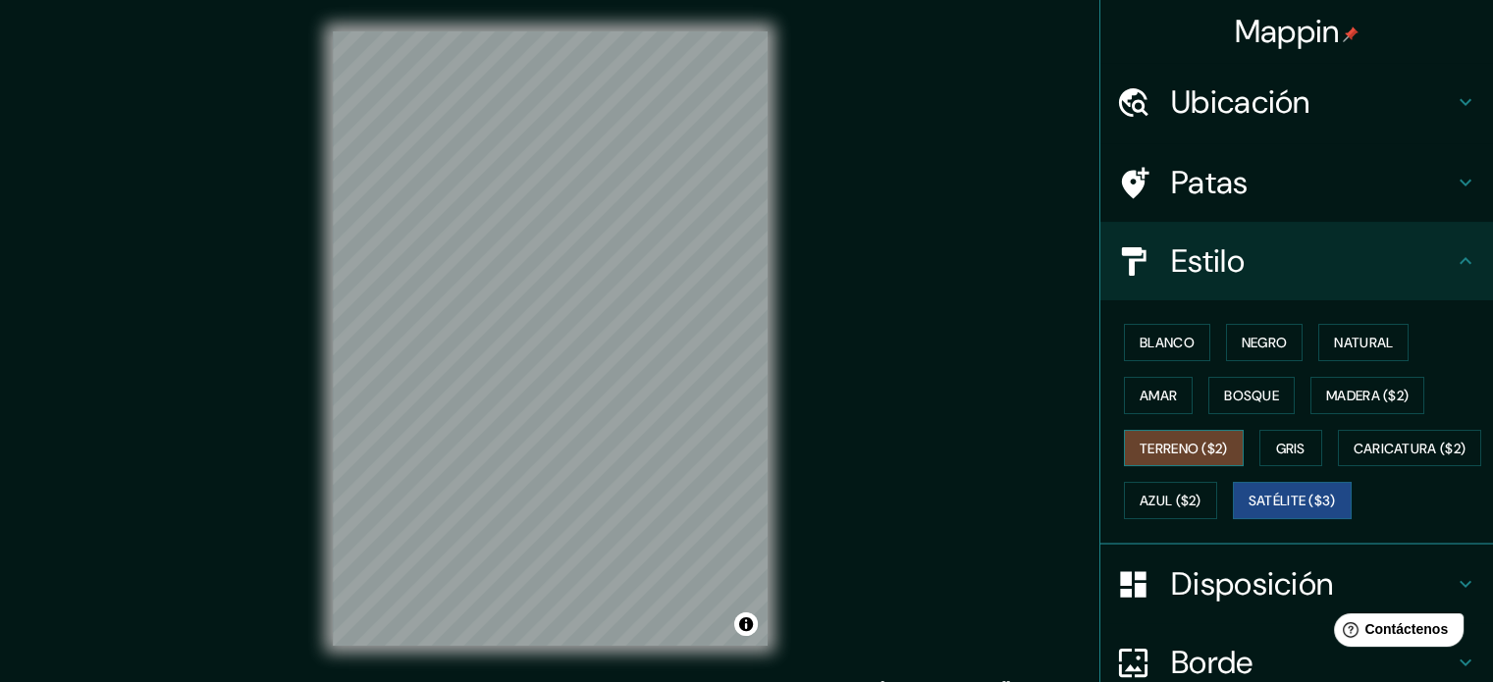
click at [1188, 448] on font "Terreno ($2)" at bounding box center [1183, 449] width 88 height 18
click at [1224, 395] on font "Bosque" at bounding box center [1251, 396] width 55 height 18
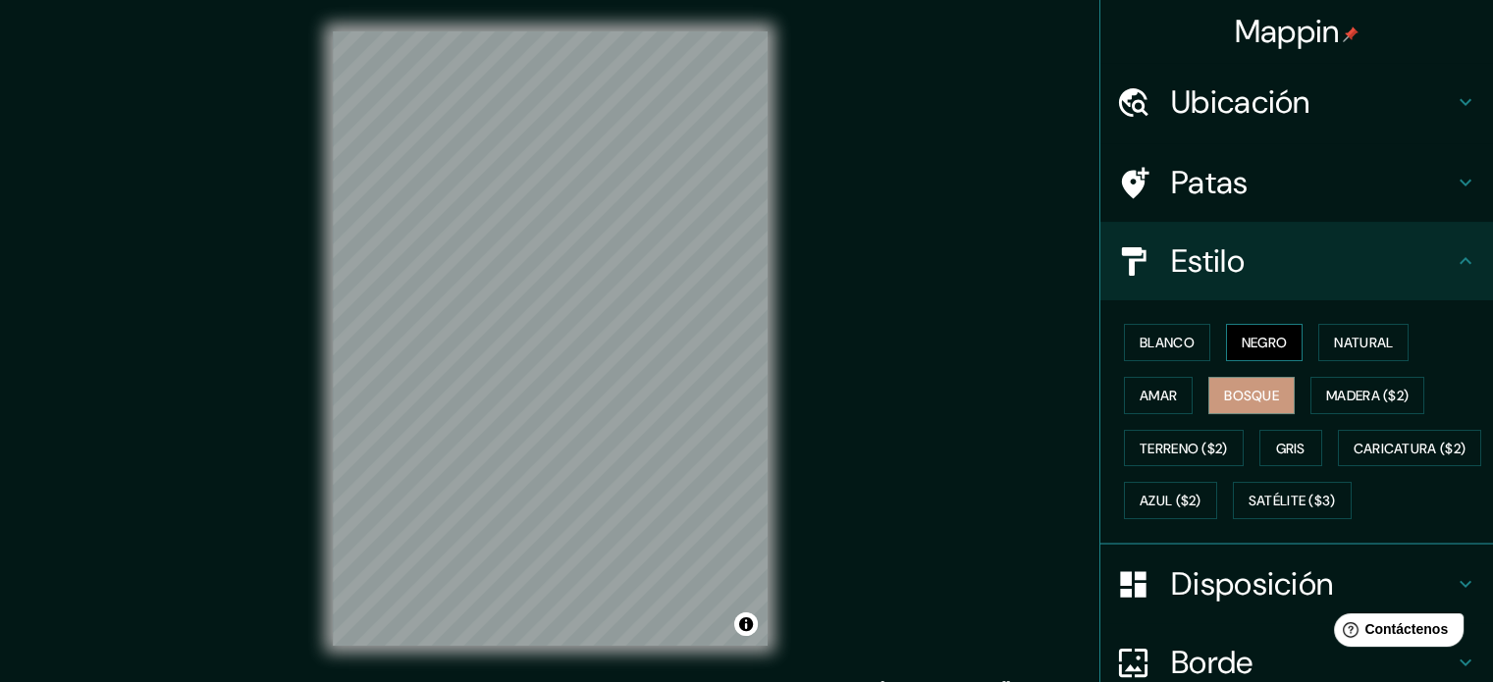
click at [1240, 356] on button "Negro" at bounding box center [1265, 342] width 78 height 37
click at [1318, 351] on button "Natural" at bounding box center [1363, 342] width 90 height 37
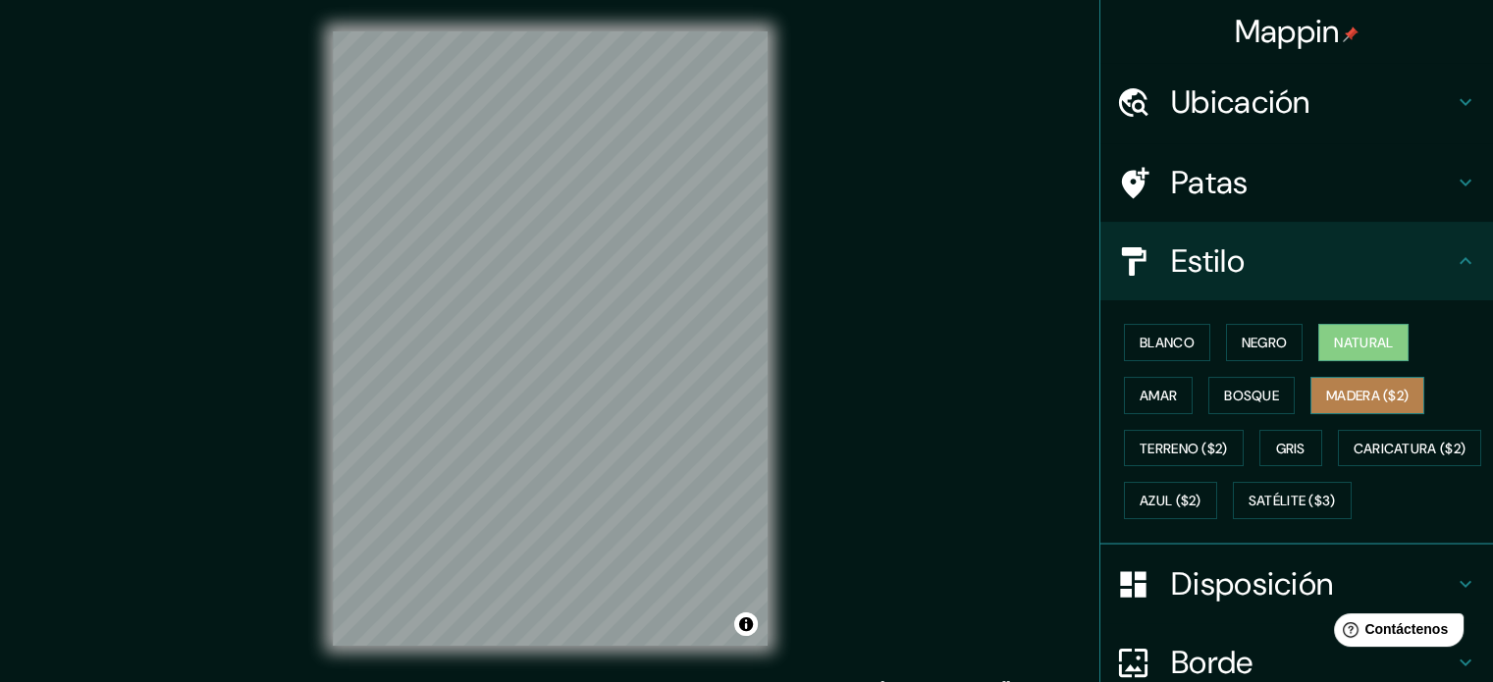
click at [1348, 395] on font "Madera ($2)" at bounding box center [1367, 396] width 82 height 18
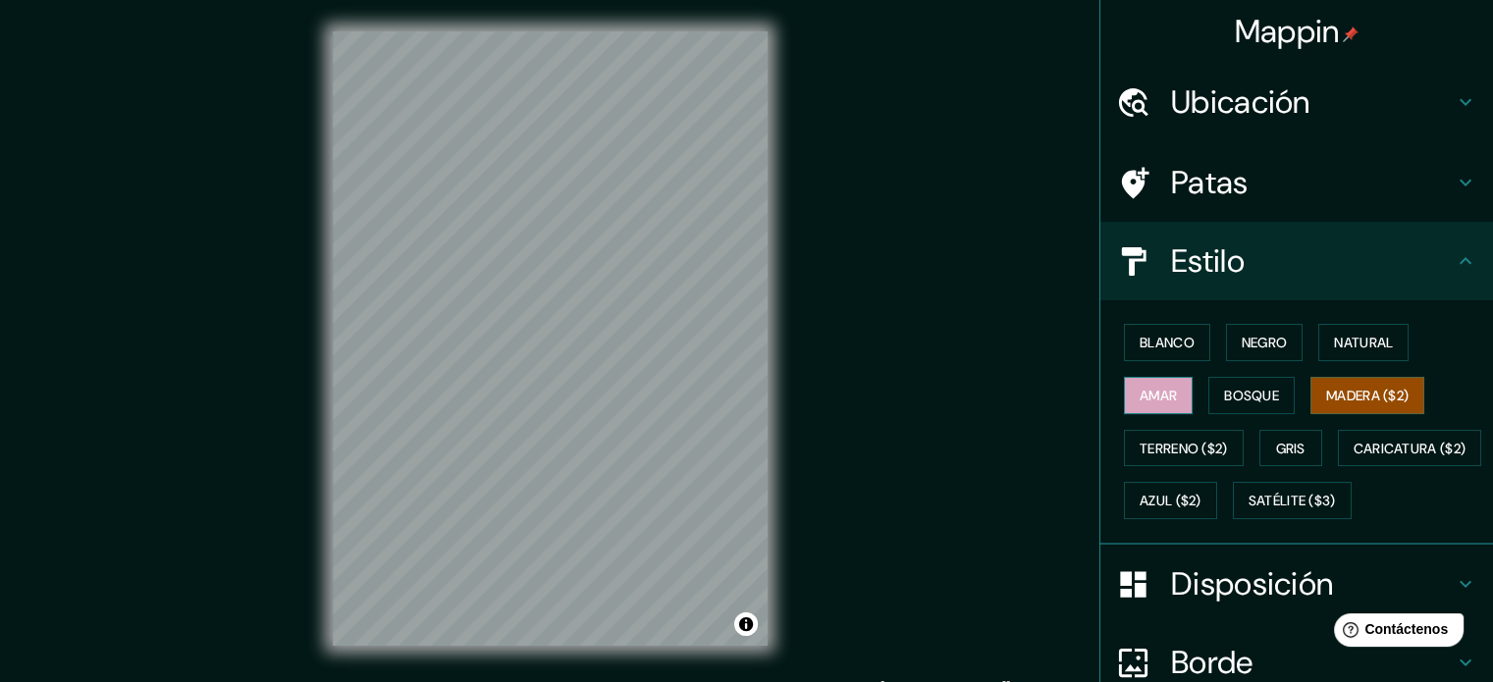
click at [1152, 400] on font "Amar" at bounding box center [1157, 396] width 37 height 18
